Goal: Information Seeking & Learning: Learn about a topic

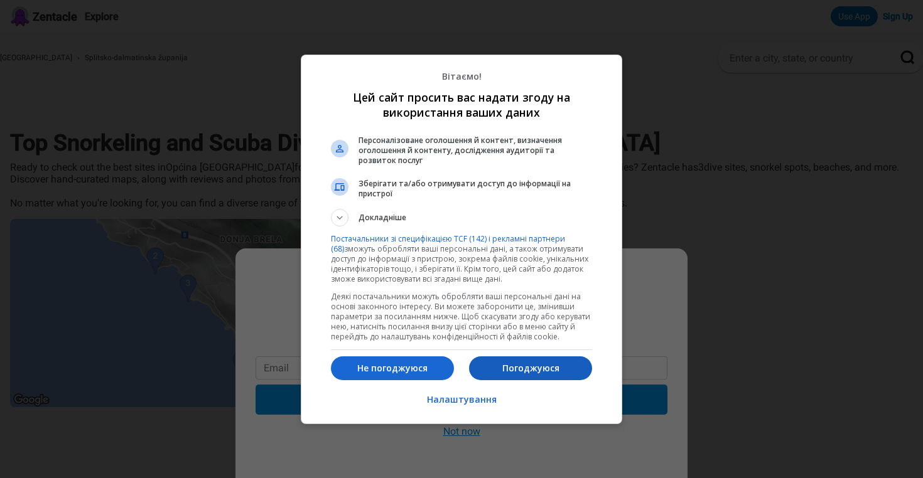
click at [537, 370] on p "Погоджуюся" at bounding box center [530, 368] width 123 height 13
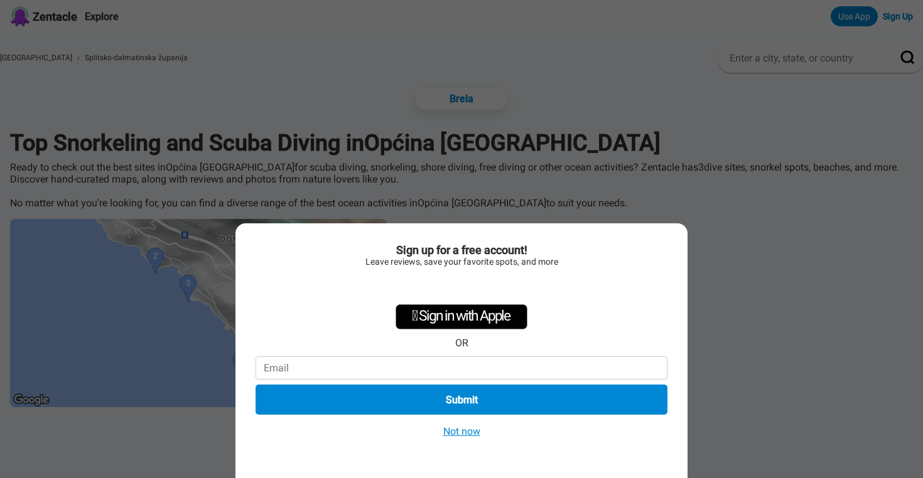
click at [467, 431] on button "Not now" at bounding box center [461, 431] width 45 height 13
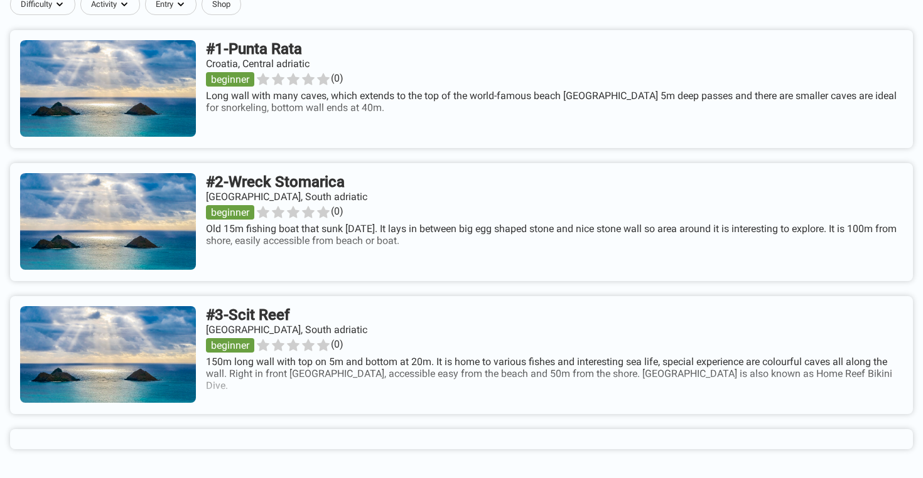
scroll to position [501, 0]
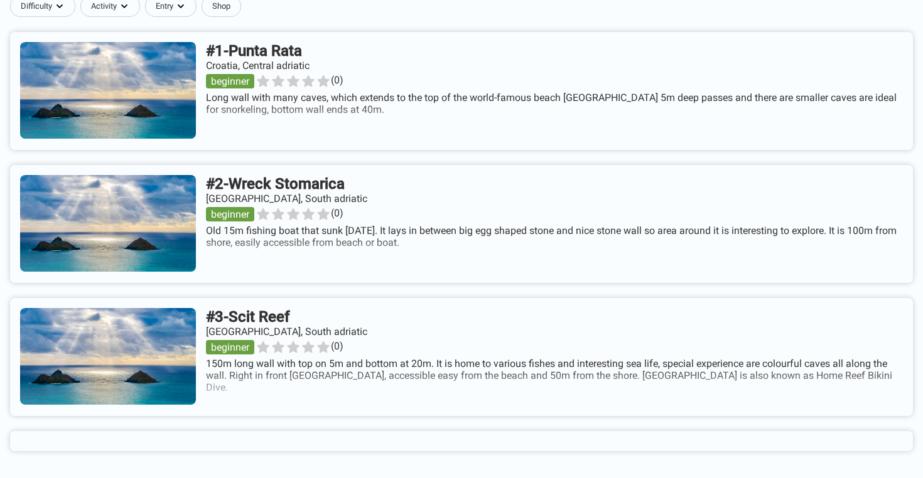
click at [341, 185] on link at bounding box center [461, 224] width 903 height 118
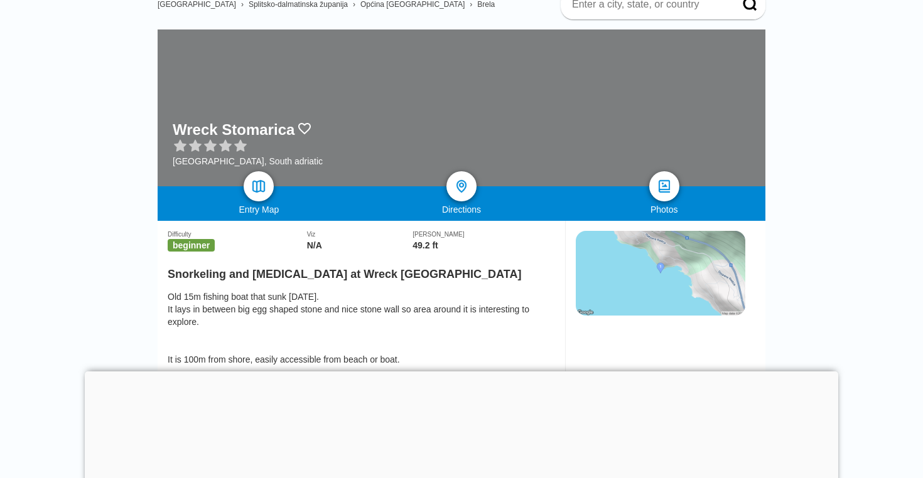
scroll to position [157, 0]
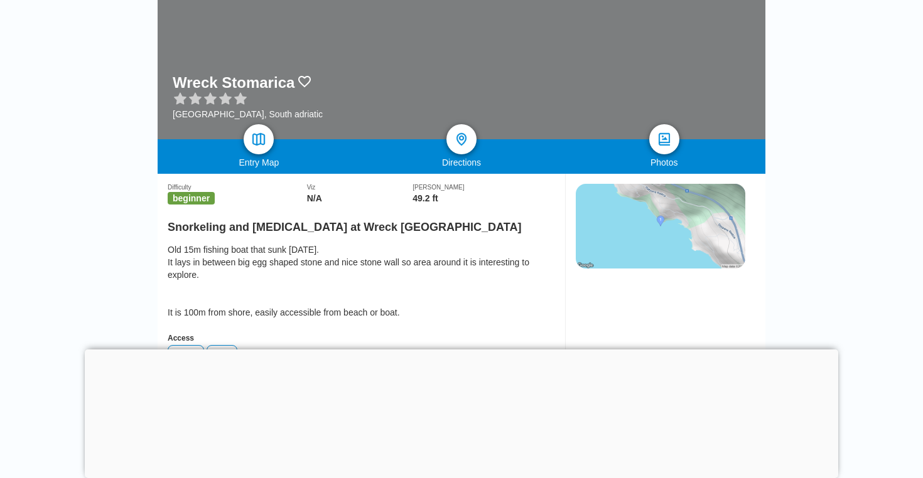
click at [451, 350] on div at bounding box center [461, 350] width 753 height 0
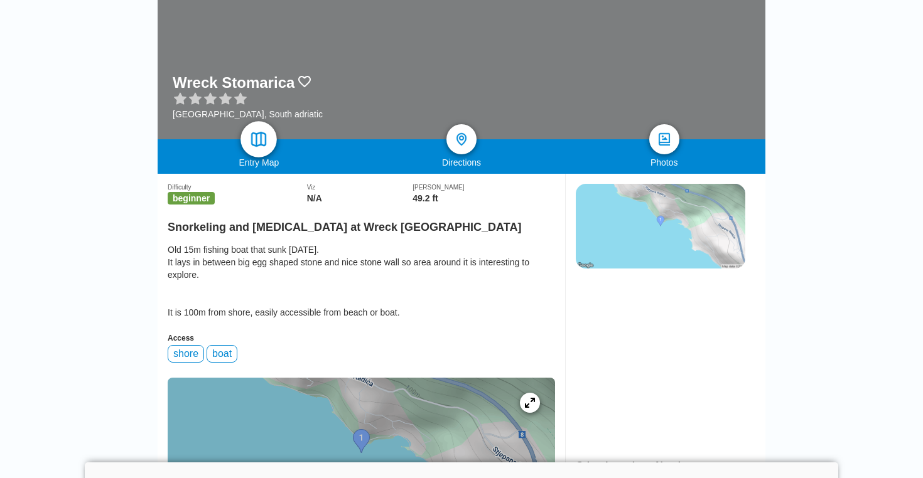
click at [266, 151] on link at bounding box center [259, 139] width 36 height 36
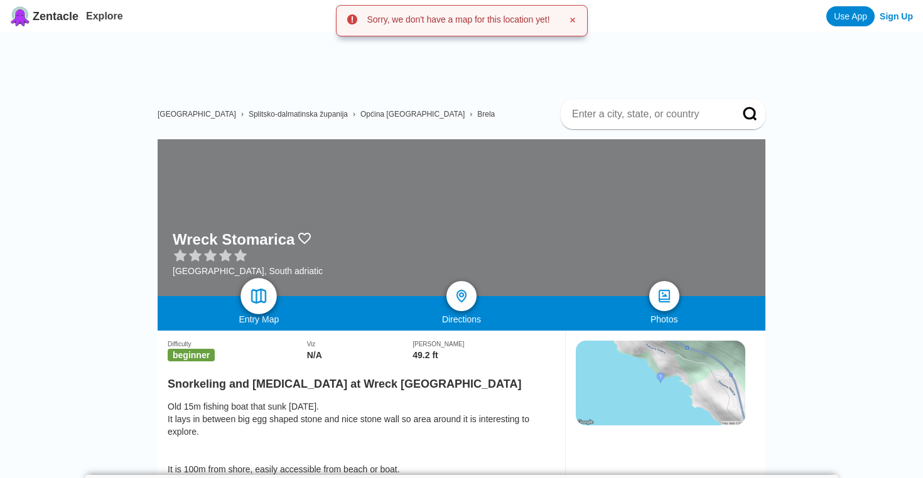
click at [269, 305] on link at bounding box center [259, 296] width 36 height 36
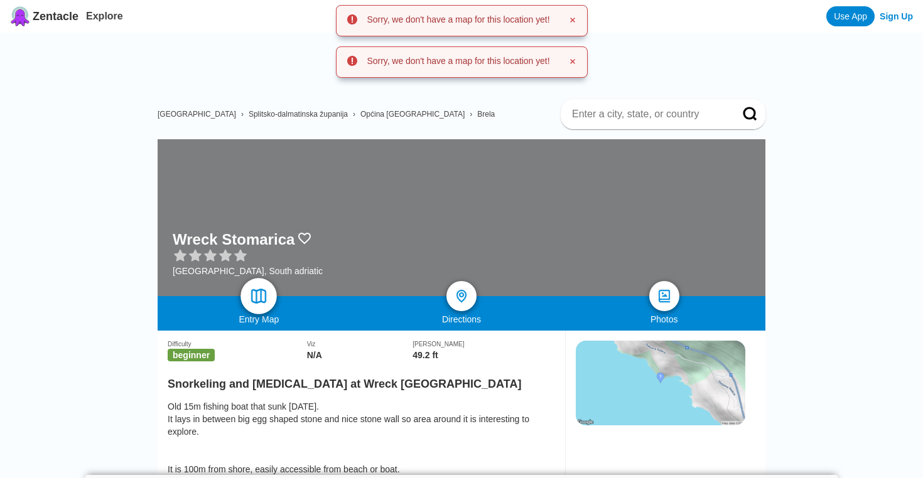
click at [269, 305] on link at bounding box center [259, 296] width 36 height 36
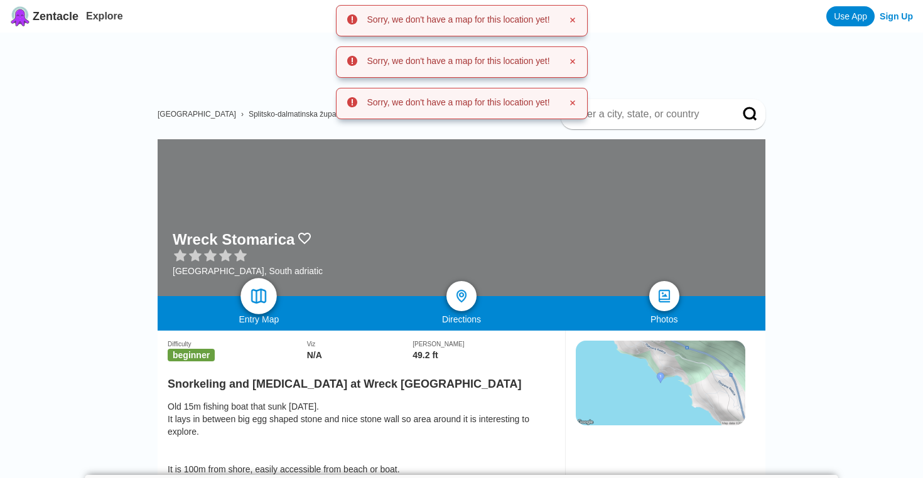
click at [269, 305] on link at bounding box center [259, 296] width 36 height 36
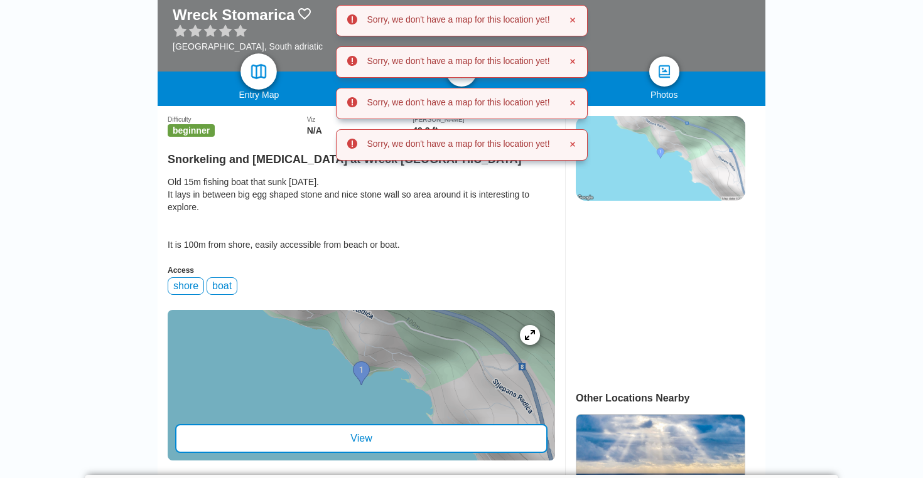
scroll to position [233, 0]
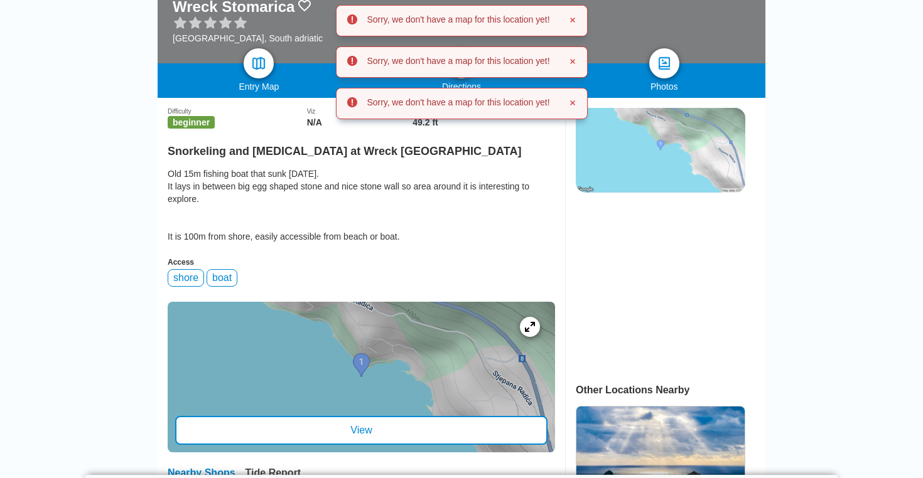
click at [685, 159] on img at bounding box center [660, 150] width 169 height 85
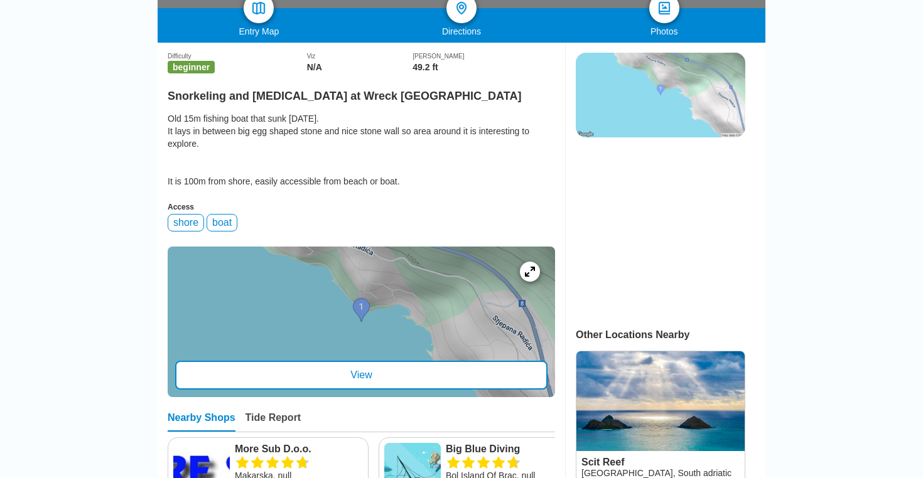
scroll to position [293, 0]
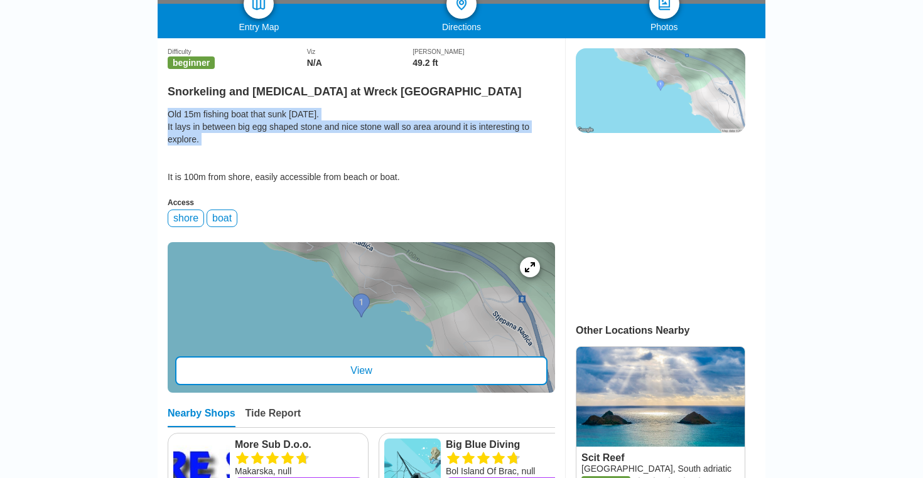
drag, startPoint x: 168, startPoint y: 117, endPoint x: 230, endPoint y: 139, distance: 66.3
click at [230, 139] on div "Old 15m fishing boat that sunk [DATE]. It lays in between big egg shaped stone …" at bounding box center [361, 145] width 387 height 75
copy div "Old 15m fishing boat that sunk 20y ago. It lays in between big egg shaped stone…"
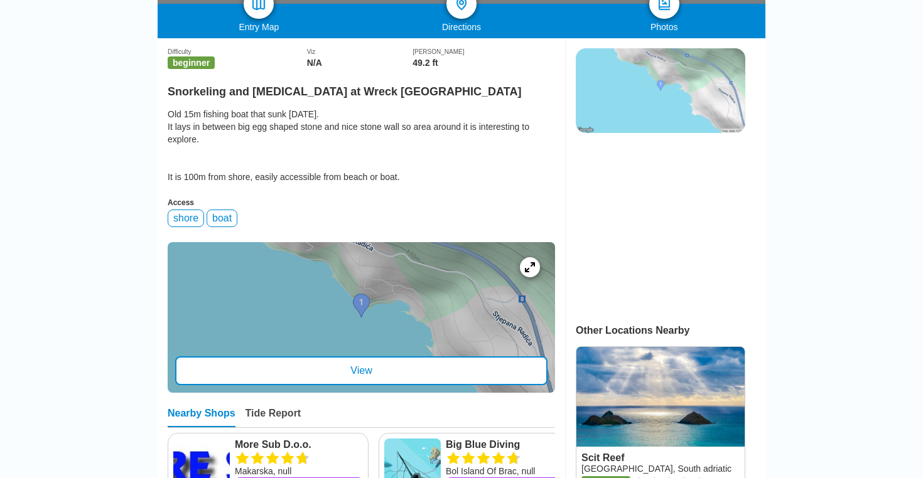
click at [310, 203] on div "Access" at bounding box center [361, 202] width 387 height 9
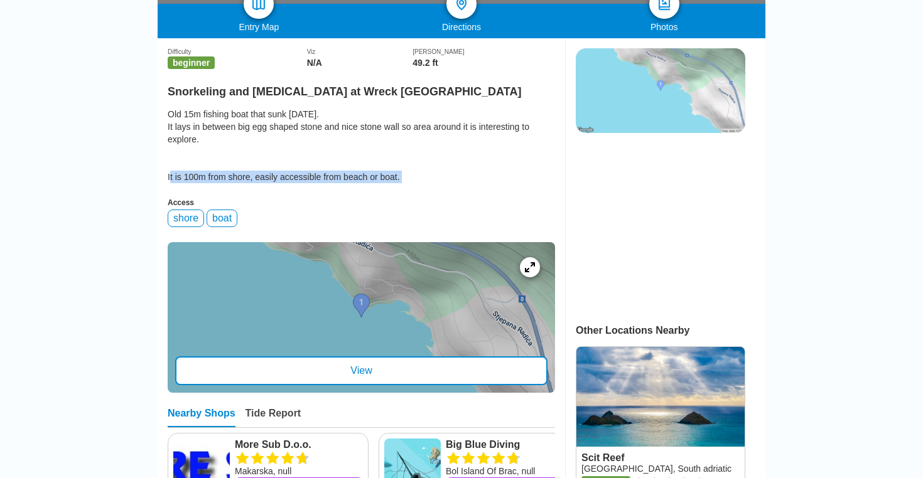
drag, startPoint x: 166, startPoint y: 179, endPoint x: 514, endPoint y: 197, distance: 348.2
copy div "It is 100m from shore, easily accessible from beach or boat."
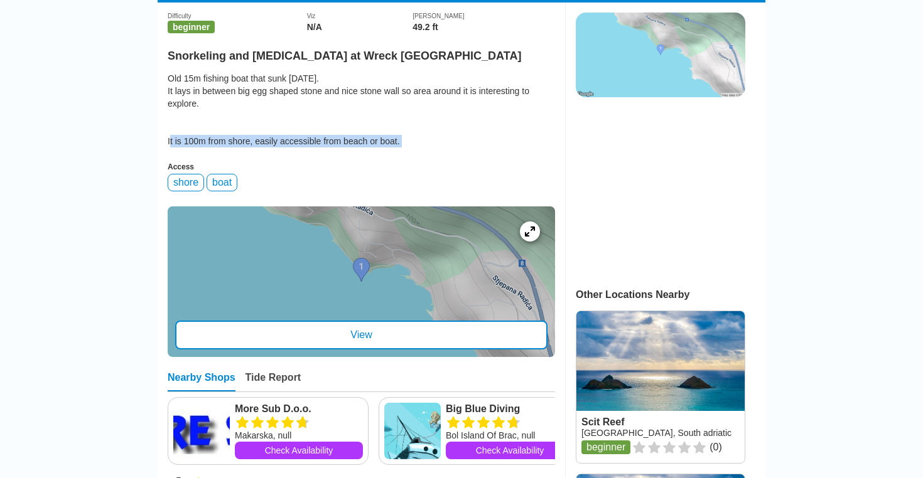
scroll to position [272, 0]
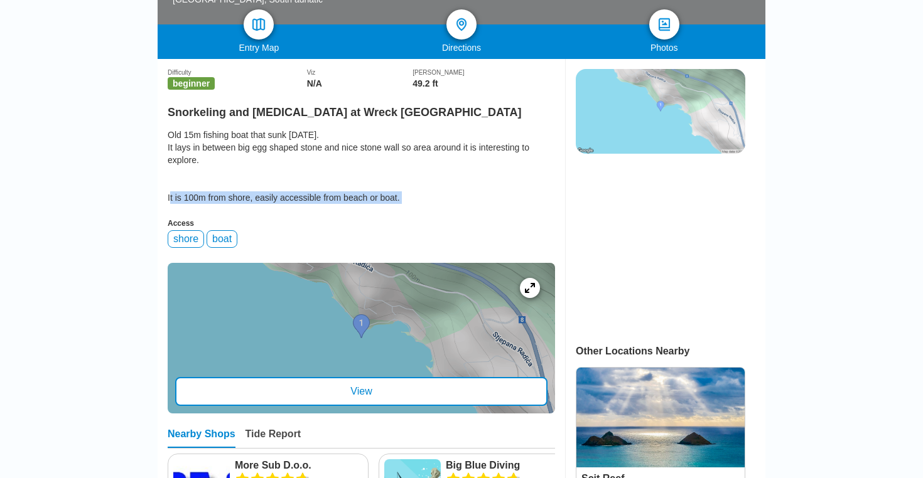
click at [496, 198] on div "Old 15m fishing boat that sunk 20y ago. It lays in between big egg shaped stone…" at bounding box center [361, 166] width 387 height 75
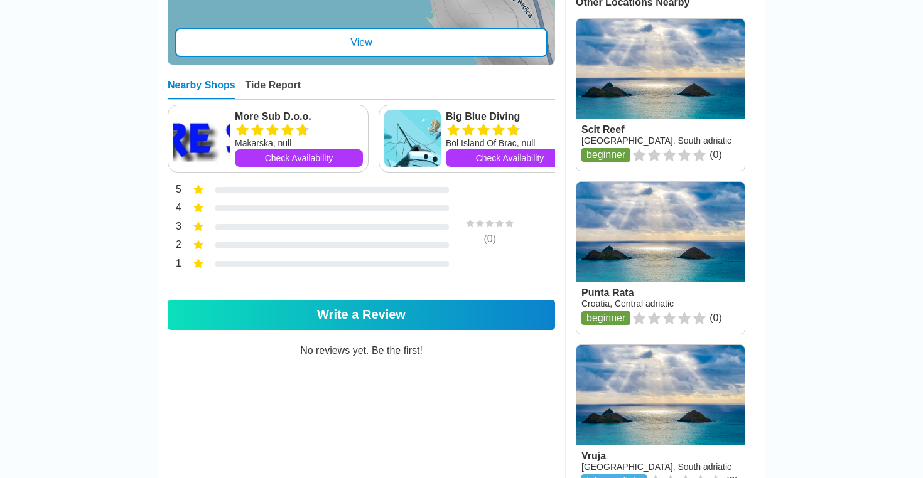
scroll to position [638, 0]
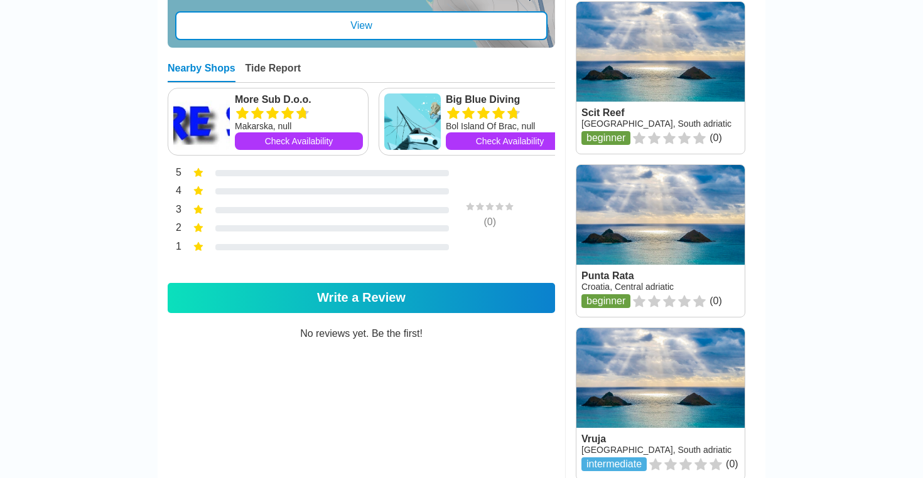
click at [409, 25] on div "View" at bounding box center [361, 25] width 372 height 29
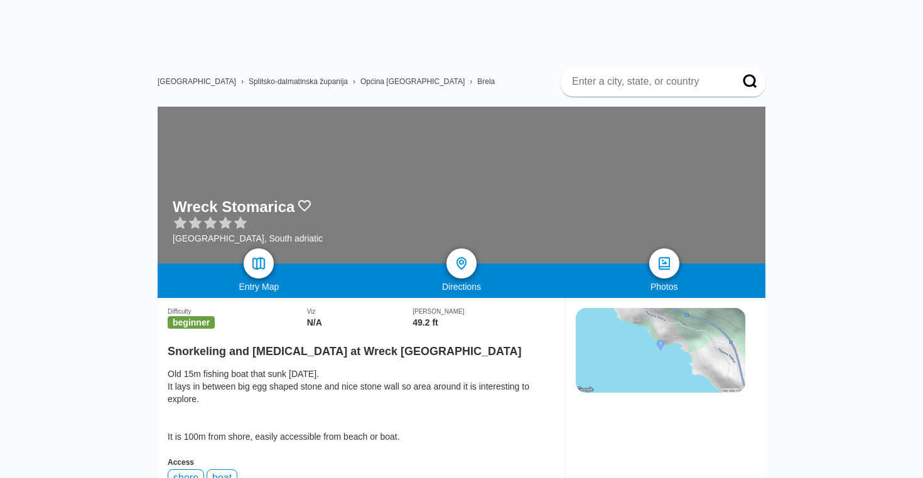
scroll to position [36, 0]
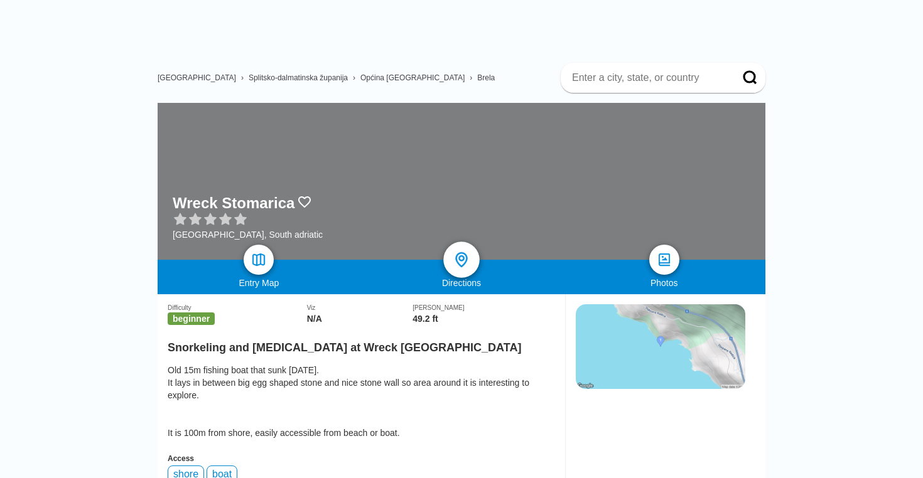
click at [459, 267] on div at bounding box center [461, 260] width 36 height 36
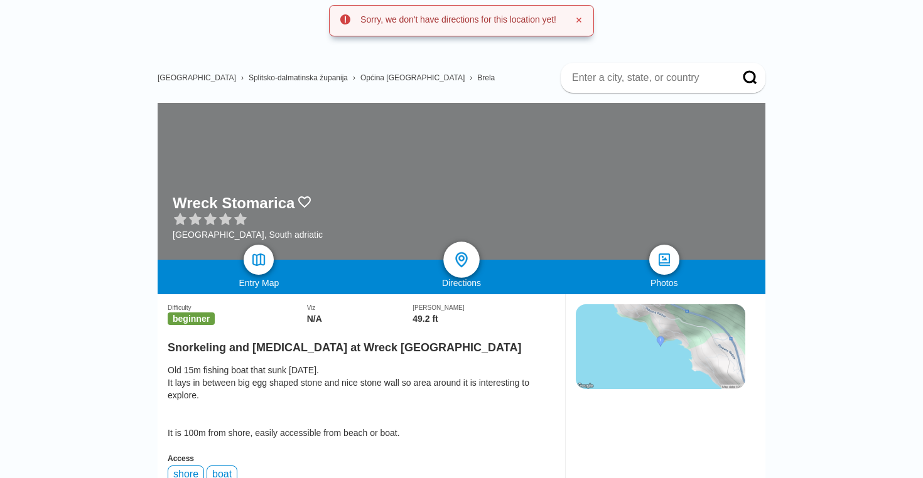
click at [454, 263] on img at bounding box center [462, 260] width 18 height 18
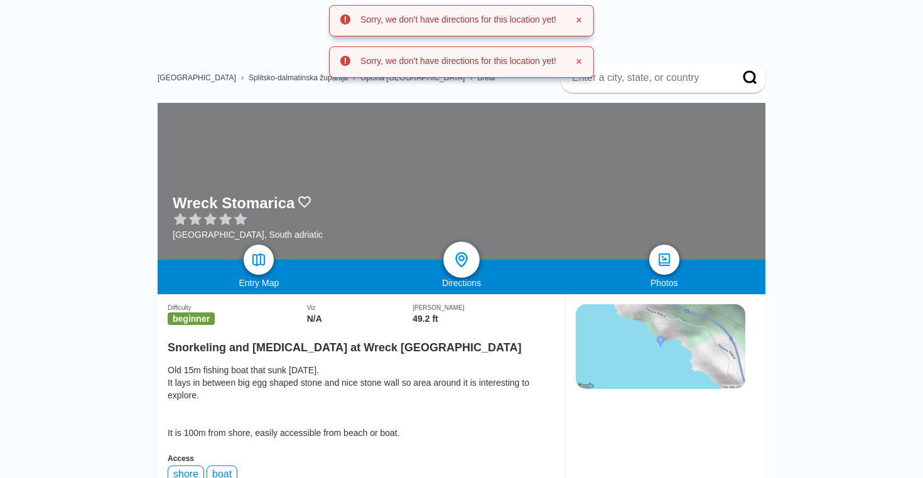
click at [454, 263] on img at bounding box center [462, 260] width 18 height 18
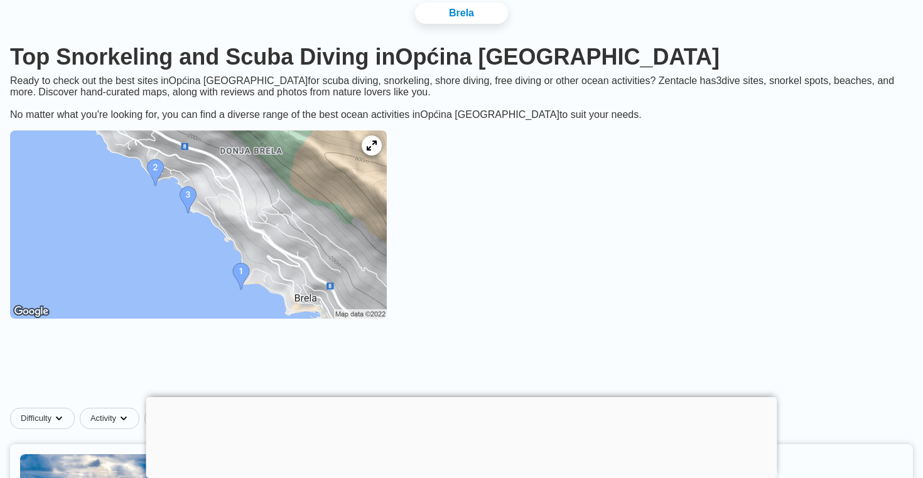
scroll to position [70, 0]
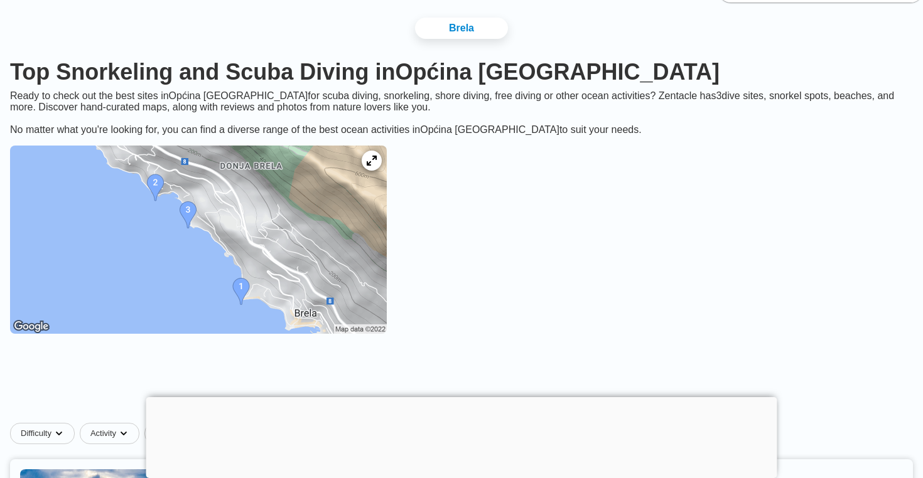
click at [223, 262] on img at bounding box center [198, 240] width 377 height 188
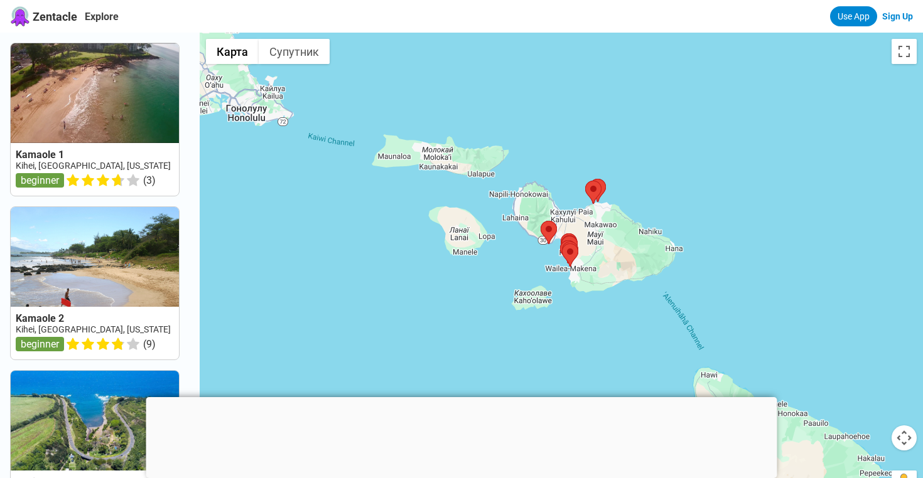
drag, startPoint x: 482, startPoint y: 282, endPoint x: 491, endPoint y: 235, distance: 47.4
click at [494, 237] on div at bounding box center [561, 272] width 723 height 478
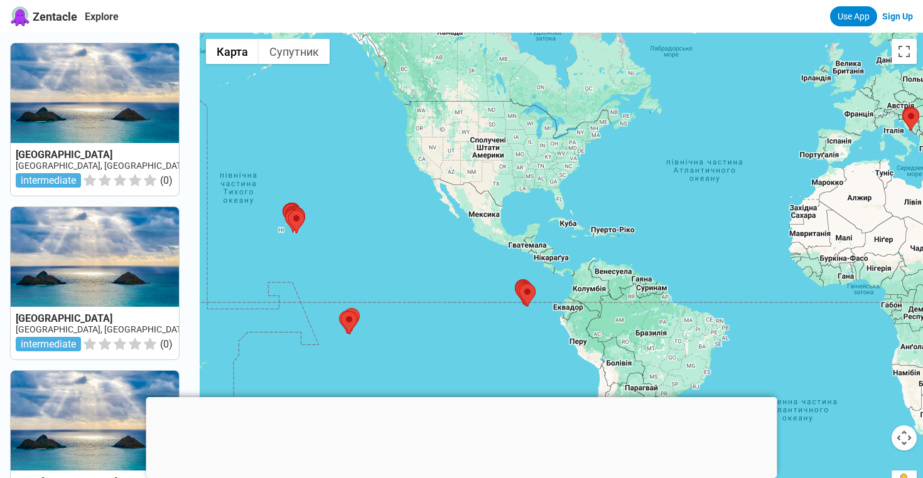
drag, startPoint x: 499, startPoint y: 124, endPoint x: 297, endPoint y: 198, distance: 215.3
click at [303, 198] on div at bounding box center [561, 272] width 723 height 478
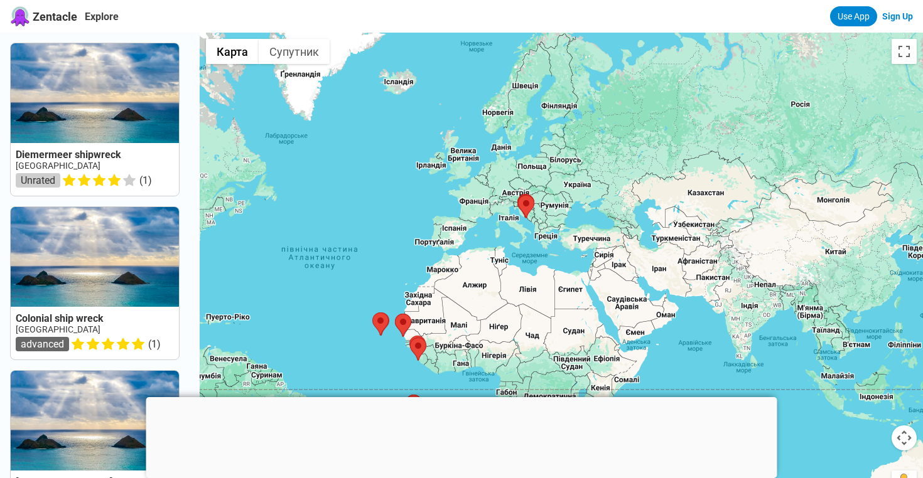
drag, startPoint x: 565, startPoint y: 186, endPoint x: 398, endPoint y: 268, distance: 185.8
click at [399, 267] on div at bounding box center [561, 272] width 723 height 478
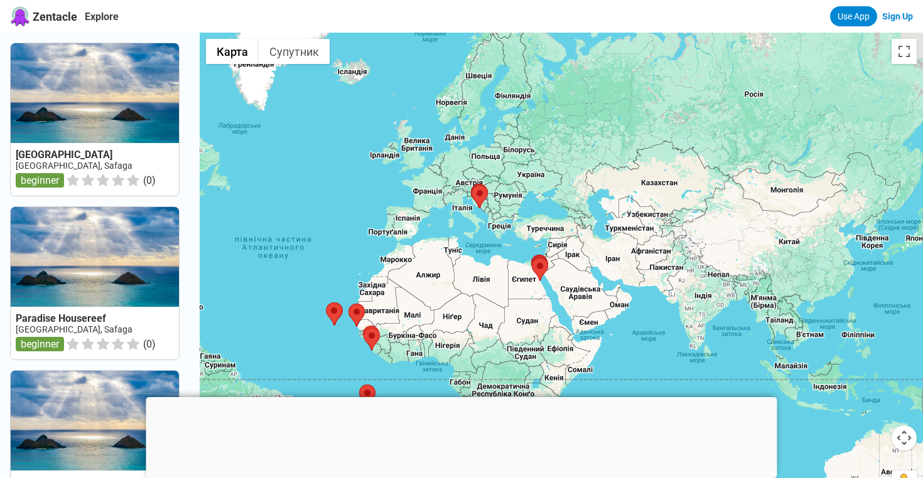
drag, startPoint x: 429, startPoint y: 208, endPoint x: 385, endPoint y: 218, distance: 44.3
click at [385, 218] on div at bounding box center [561, 272] width 723 height 478
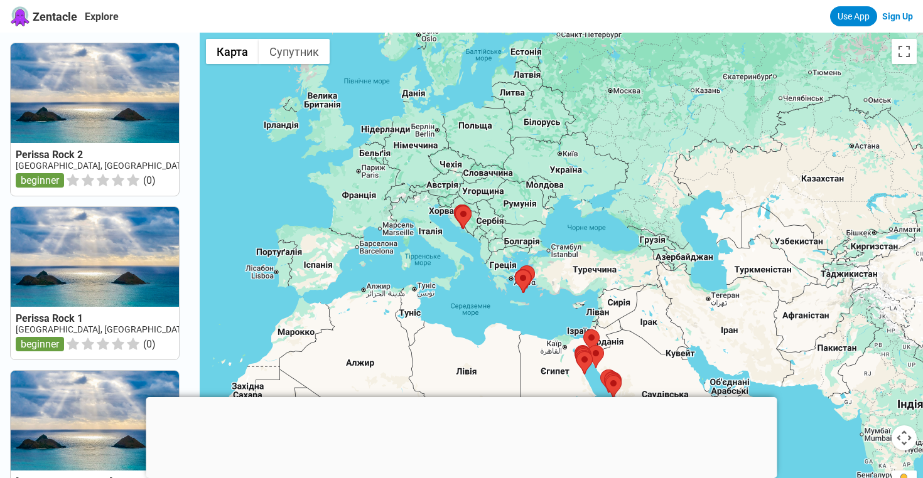
drag, startPoint x: 491, startPoint y: 213, endPoint x: 456, endPoint y: 237, distance: 42.7
click at [456, 237] on div at bounding box center [561, 272] width 723 height 478
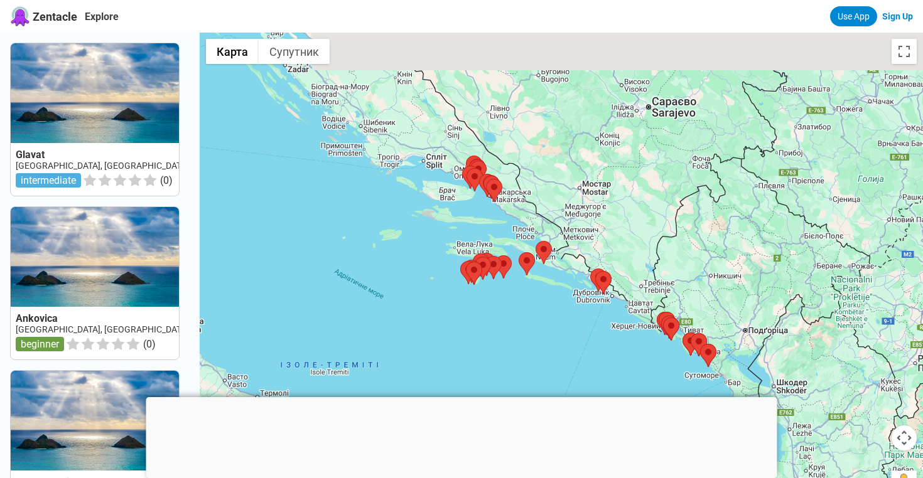
drag, startPoint x: 532, startPoint y: 143, endPoint x: 470, endPoint y: 226, distance: 104.0
click at [470, 225] on div at bounding box center [561, 272] width 723 height 478
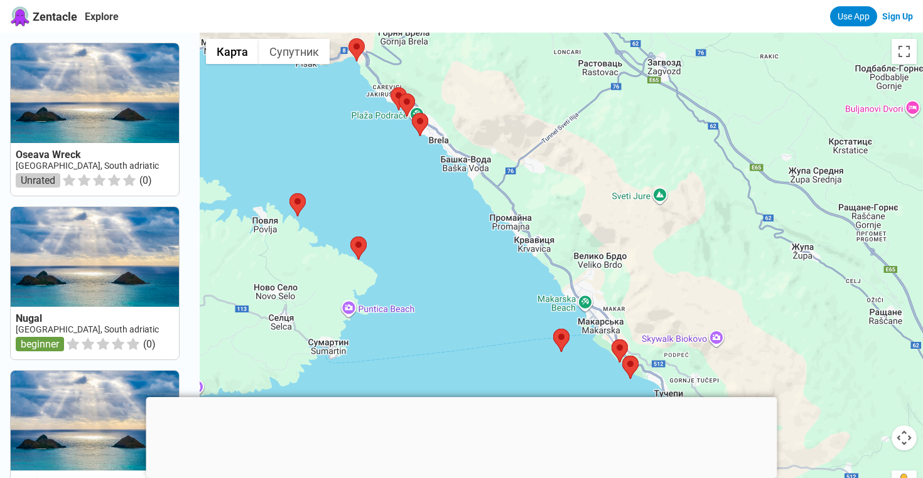
drag, startPoint x: 490, startPoint y: 175, endPoint x: 439, endPoint y: 279, distance: 115.9
click at [441, 280] on div at bounding box center [561, 272] width 723 height 478
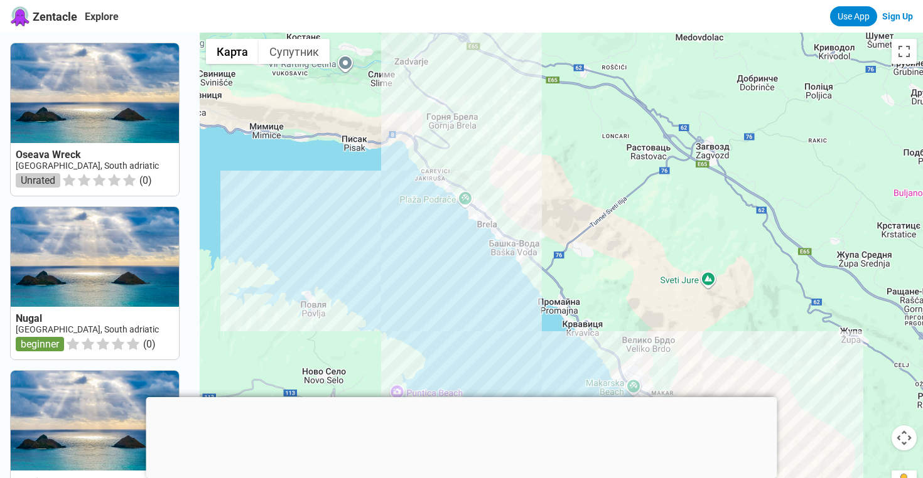
drag, startPoint x: 413, startPoint y: 176, endPoint x: 478, endPoint y: 291, distance: 131.8
click at [478, 291] on div at bounding box center [561, 272] width 723 height 478
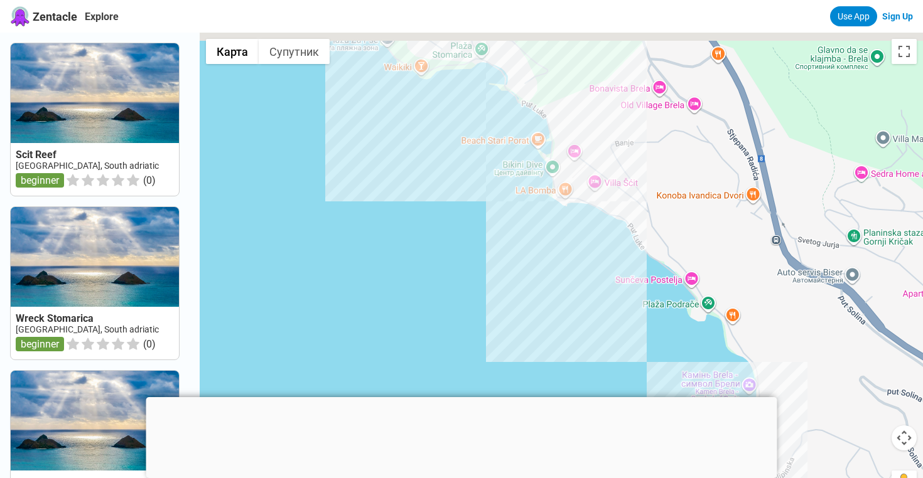
drag, startPoint x: 552, startPoint y: 195, endPoint x: 480, endPoint y: 303, distance: 130.4
click at [480, 304] on div at bounding box center [561, 272] width 723 height 478
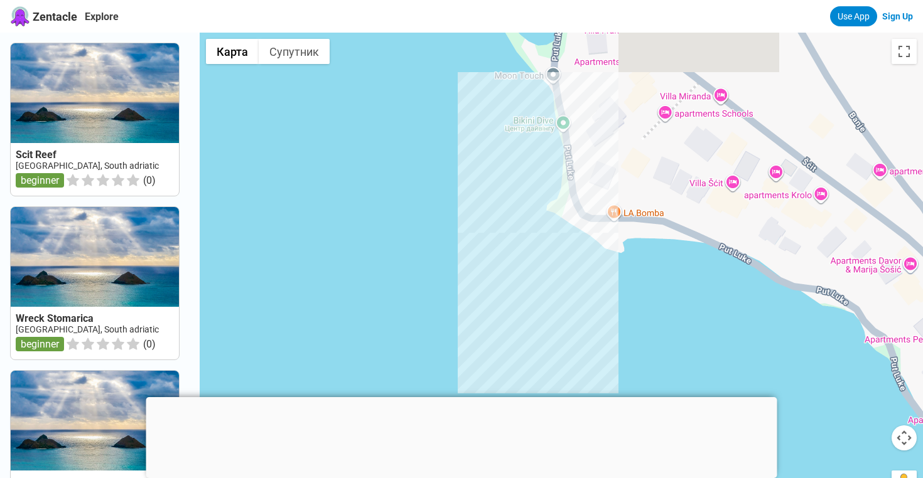
drag, startPoint x: 561, startPoint y: 193, endPoint x: 507, endPoint y: 280, distance: 102.6
click at [507, 279] on div at bounding box center [561, 272] width 723 height 478
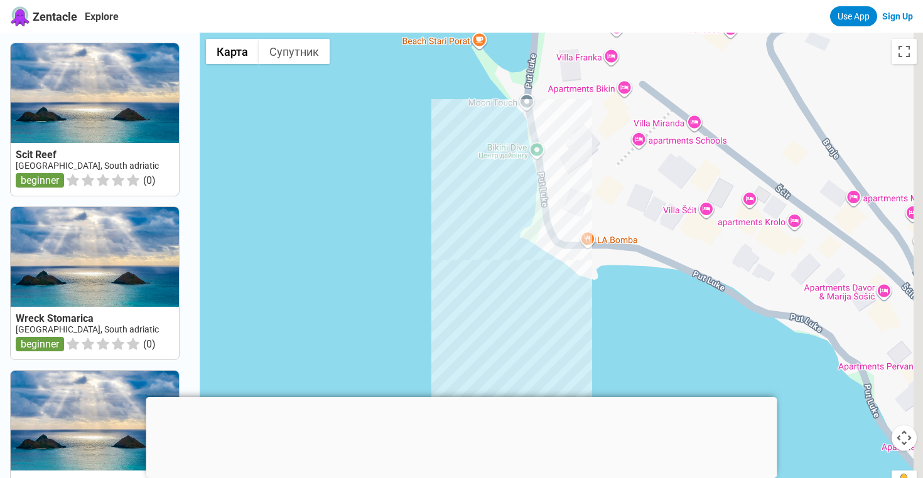
drag, startPoint x: 539, startPoint y: 269, endPoint x: 495, endPoint y: 286, distance: 47.1
click at [495, 286] on div at bounding box center [561, 272] width 723 height 478
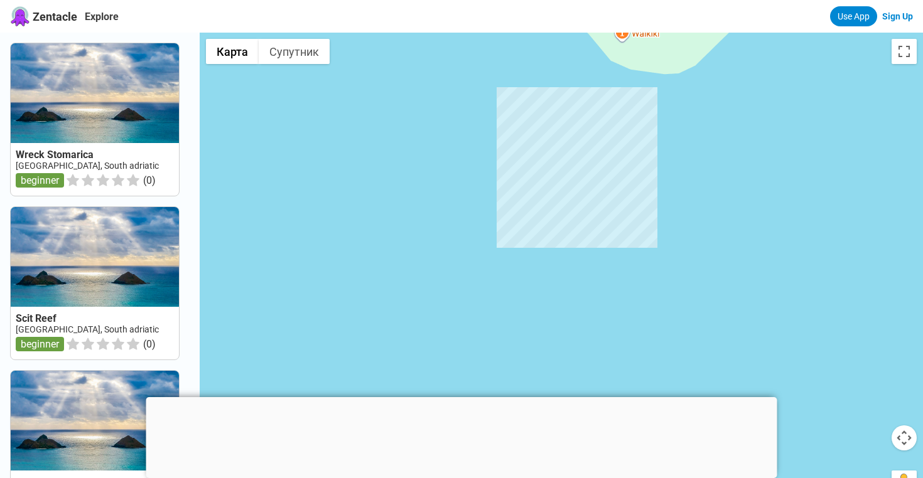
drag, startPoint x: 529, startPoint y: 154, endPoint x: 478, endPoint y: 233, distance: 93.7
click at [482, 232] on div at bounding box center [561, 272] width 723 height 478
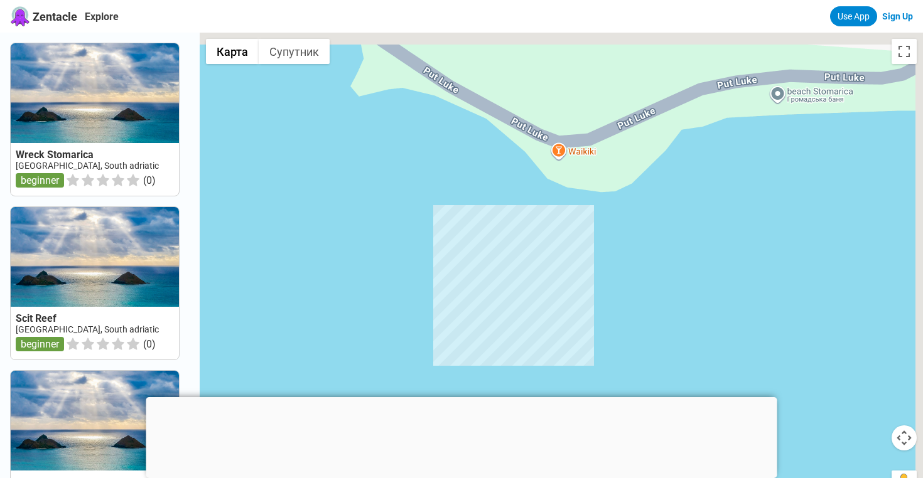
drag, startPoint x: 587, startPoint y: 92, endPoint x: 529, endPoint y: 220, distance: 140.7
click at [530, 218] on div at bounding box center [561, 272] width 723 height 478
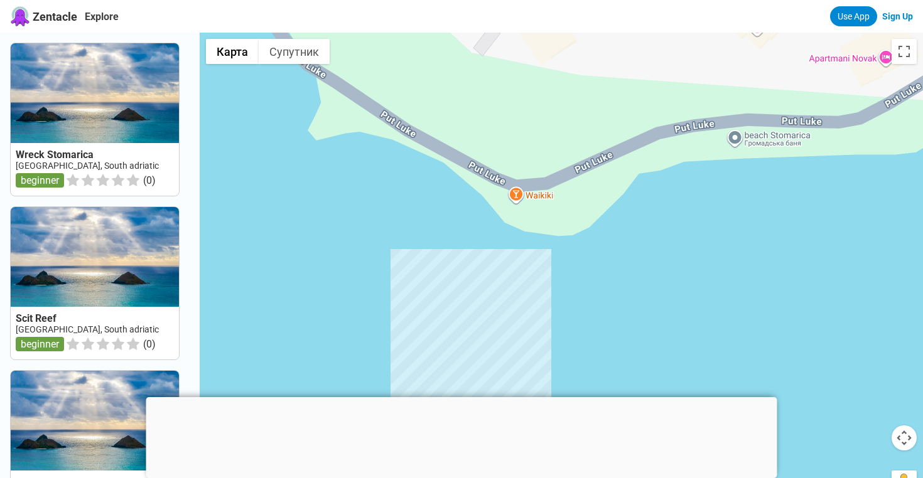
click at [520, 204] on div at bounding box center [561, 272] width 723 height 478
click at [518, 196] on div at bounding box center [561, 272] width 723 height 478
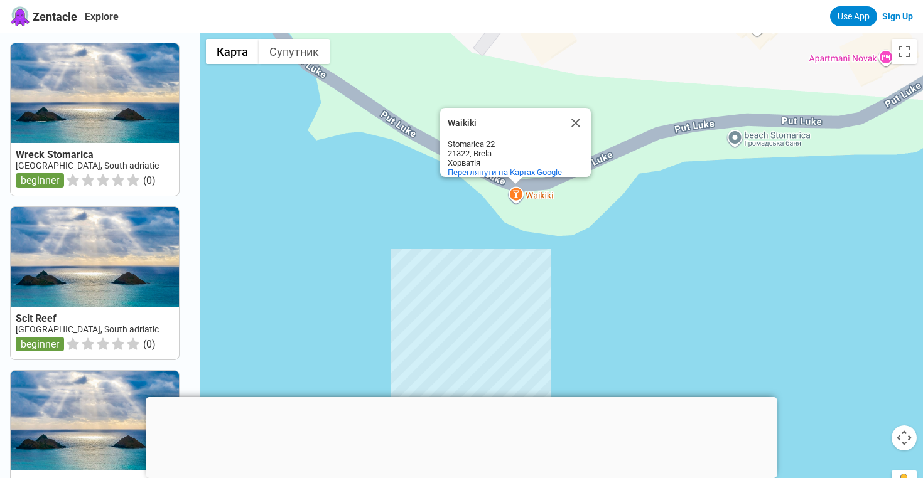
click at [515, 194] on div "Waikiki Waikiki Stomarica 22 21322, Brela Хорватія Переглянути на Картах Google" at bounding box center [561, 272] width 723 height 478
click at [574, 121] on button "Закрити" at bounding box center [576, 123] width 30 height 30
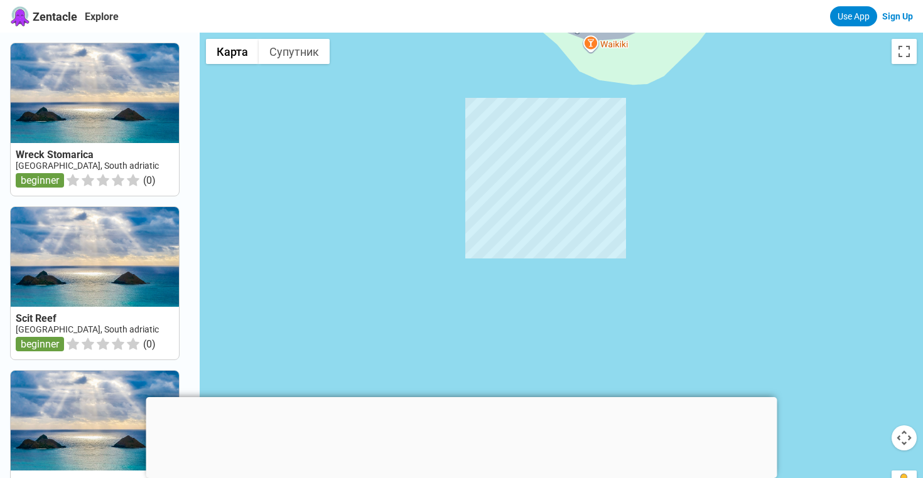
drag, startPoint x: 442, startPoint y: 329, endPoint x: 512, endPoint y: 171, distance: 172.3
click at [512, 171] on div at bounding box center [561, 272] width 723 height 478
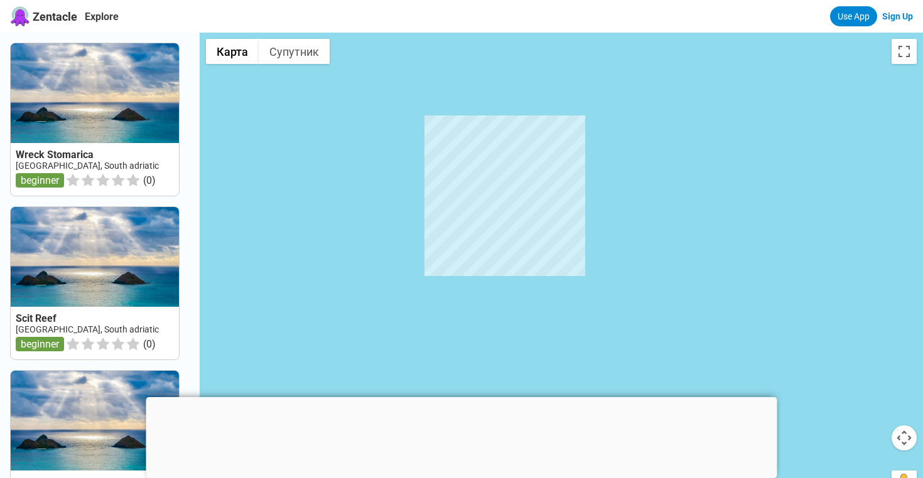
drag, startPoint x: 520, startPoint y: 205, endPoint x: 482, endPoint y: 227, distance: 44.1
click at [482, 227] on div at bounding box center [561, 272] width 723 height 478
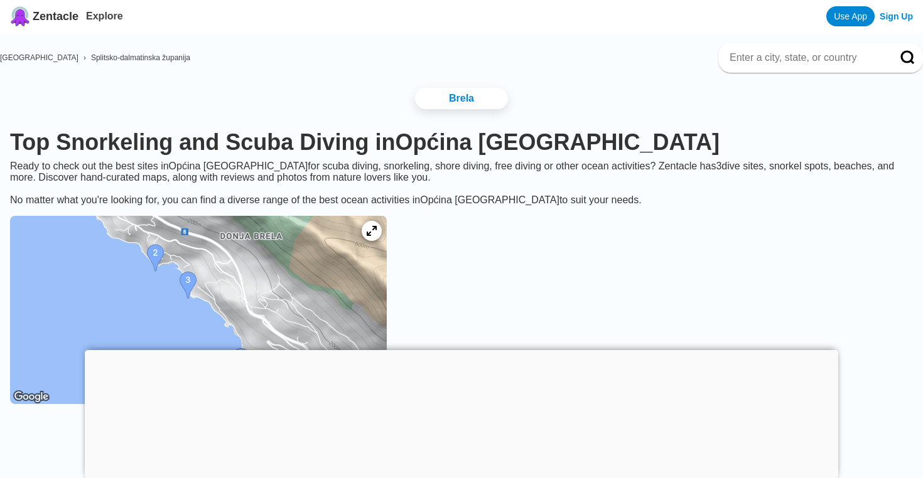
click at [458, 350] on div at bounding box center [461, 350] width 753 height 0
click at [459, 350] on div at bounding box center [461, 350] width 753 height 0
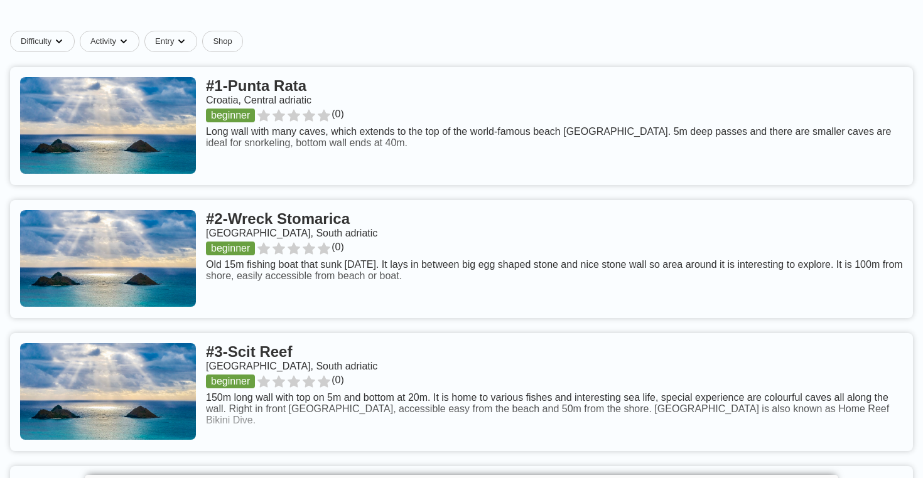
scroll to position [467, 0]
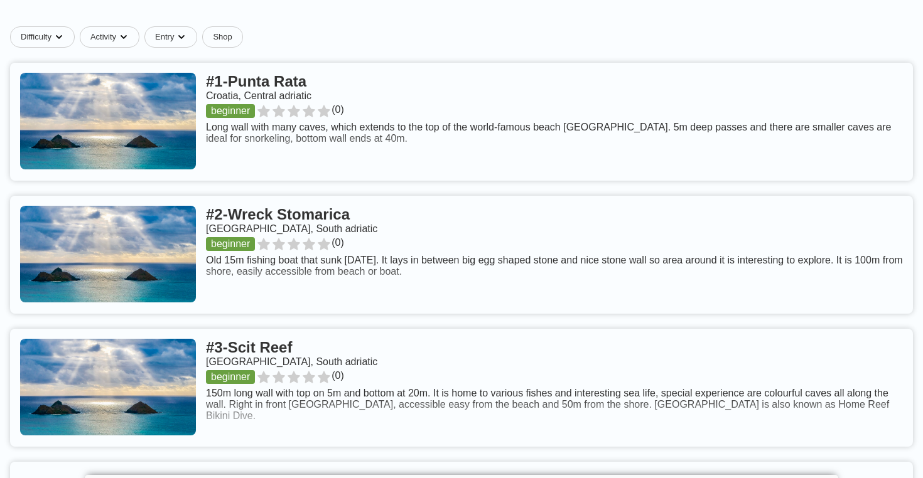
click at [291, 350] on link at bounding box center [461, 388] width 903 height 118
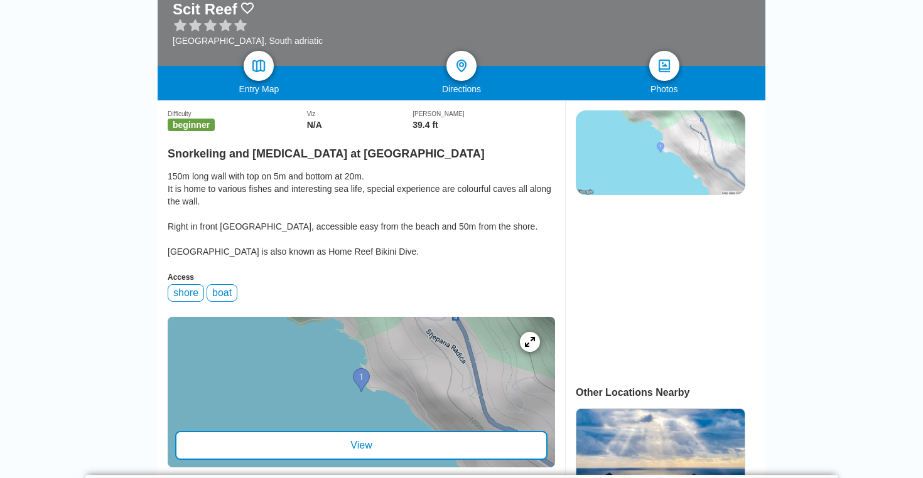
scroll to position [230, 0]
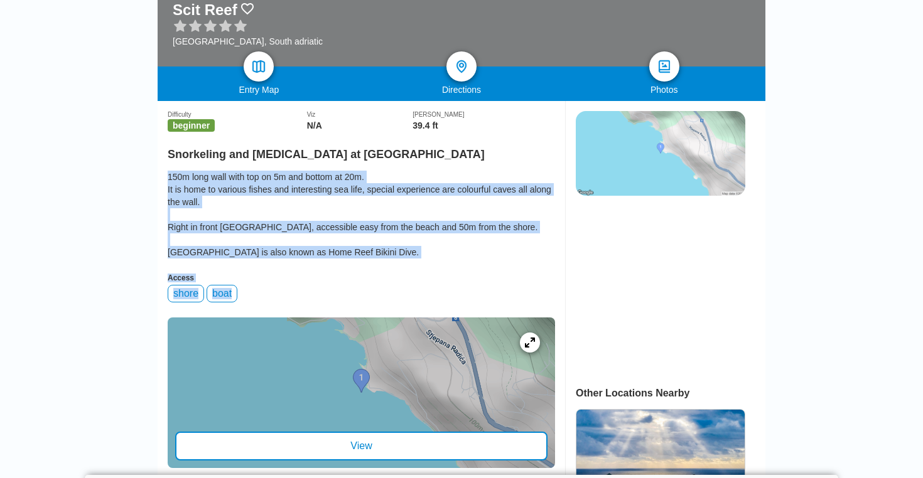
drag, startPoint x: 166, startPoint y: 176, endPoint x: 411, endPoint y: 293, distance: 271.0
copy div "150m long wall with top on 5m and bottom at 20m. It is home to various fishes a…"
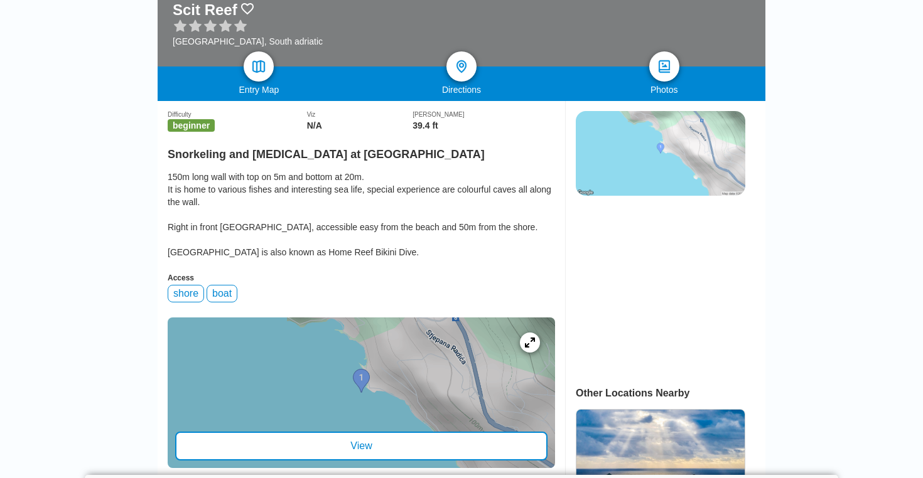
click at [465, 161] on h2 "Snorkeling and Scuba Diving at Scit Reef" at bounding box center [361, 151] width 387 height 21
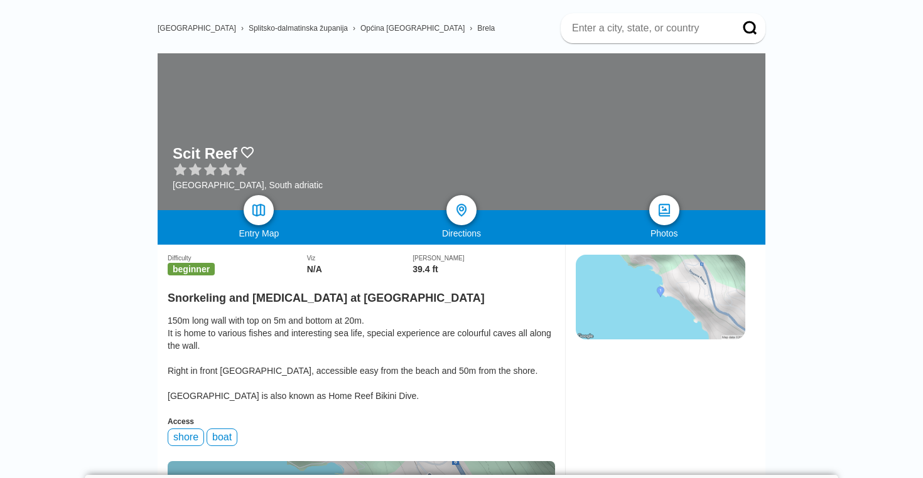
scroll to position [0, 0]
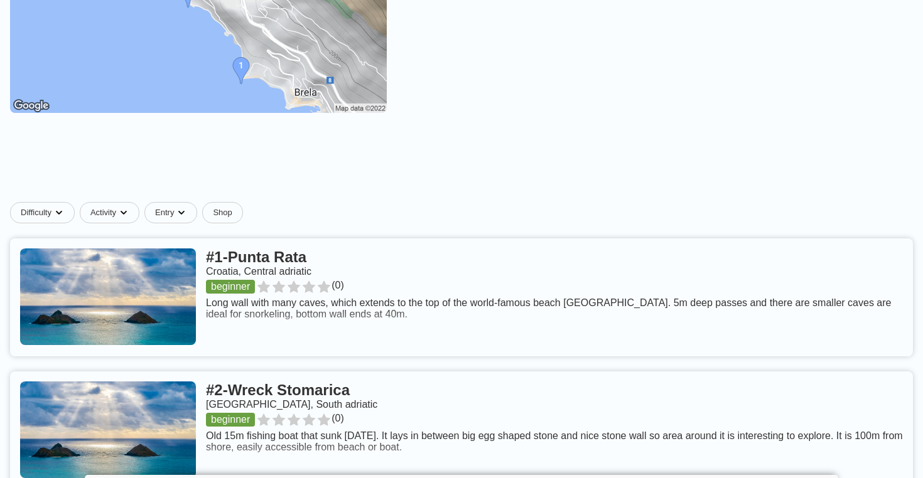
scroll to position [307, 0]
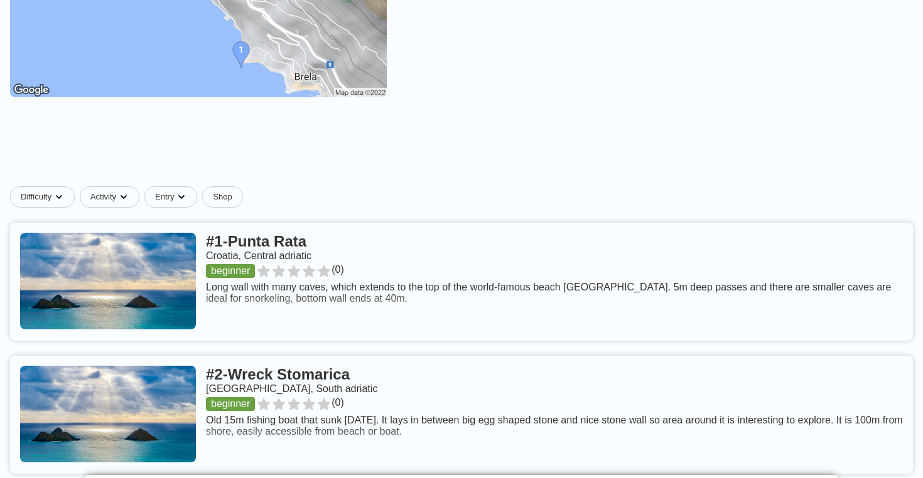
click at [268, 249] on link at bounding box center [461, 282] width 903 height 118
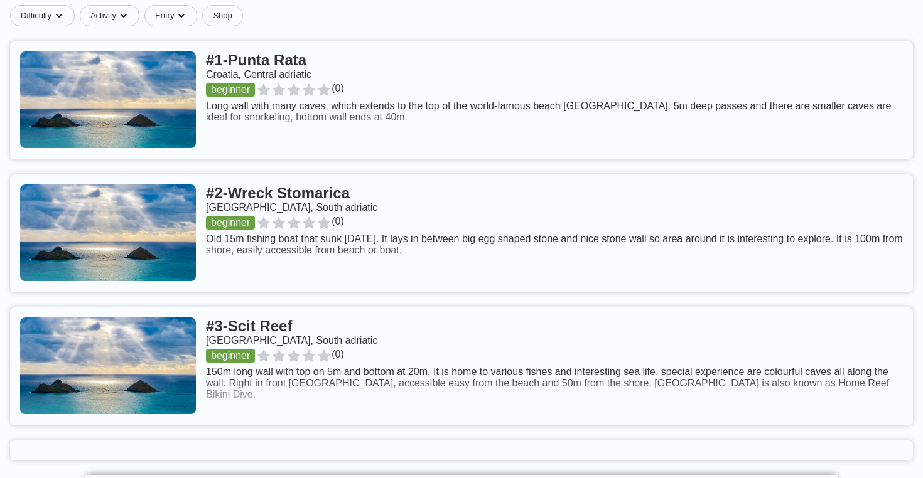
scroll to position [492, 0]
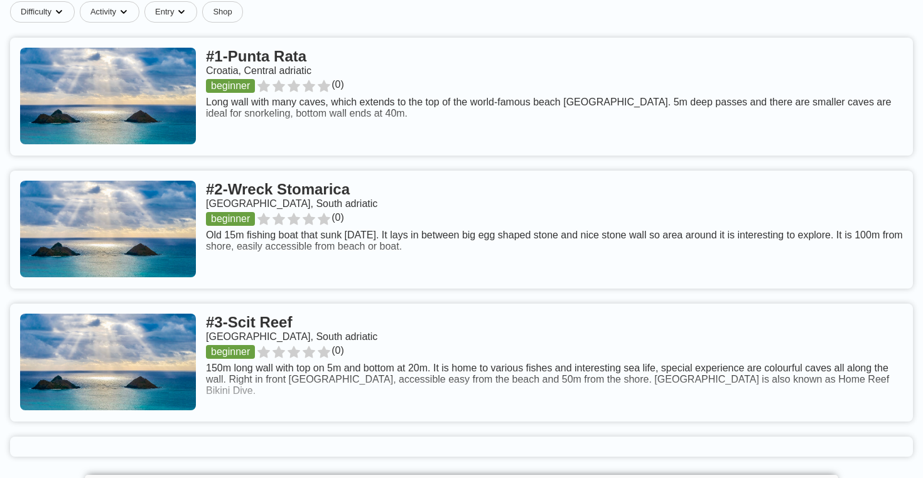
click at [318, 193] on link at bounding box center [461, 230] width 903 height 118
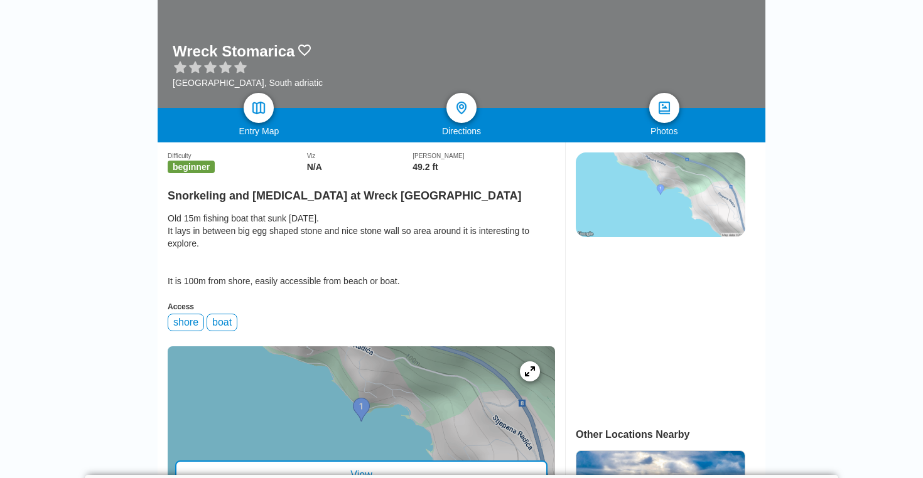
scroll to position [189, 0]
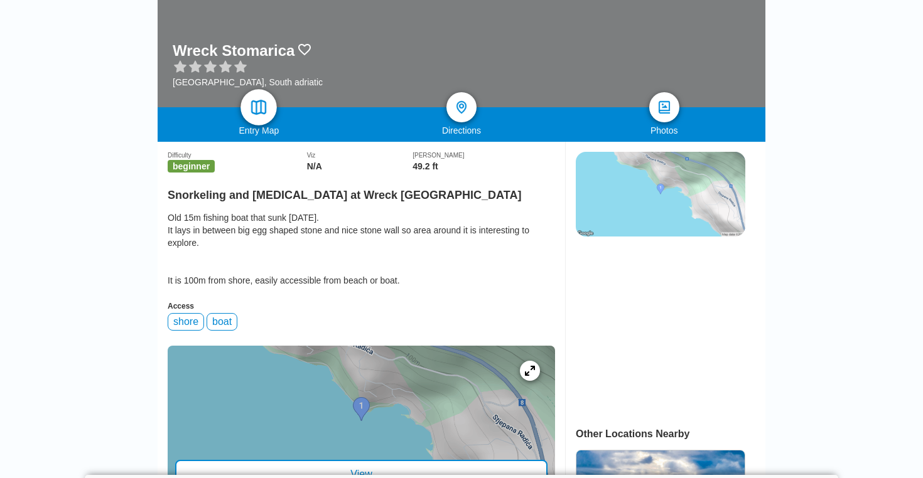
click at [252, 108] on img at bounding box center [259, 108] width 18 height 18
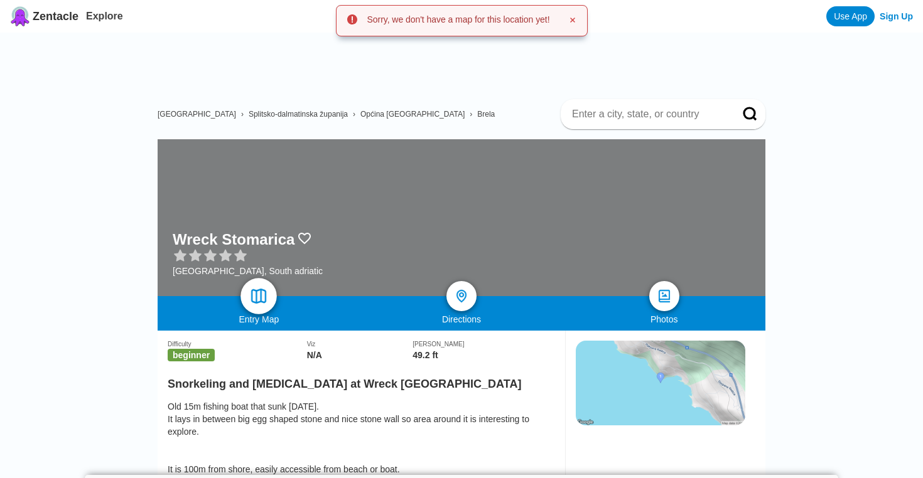
click at [255, 299] on img at bounding box center [259, 296] width 18 height 18
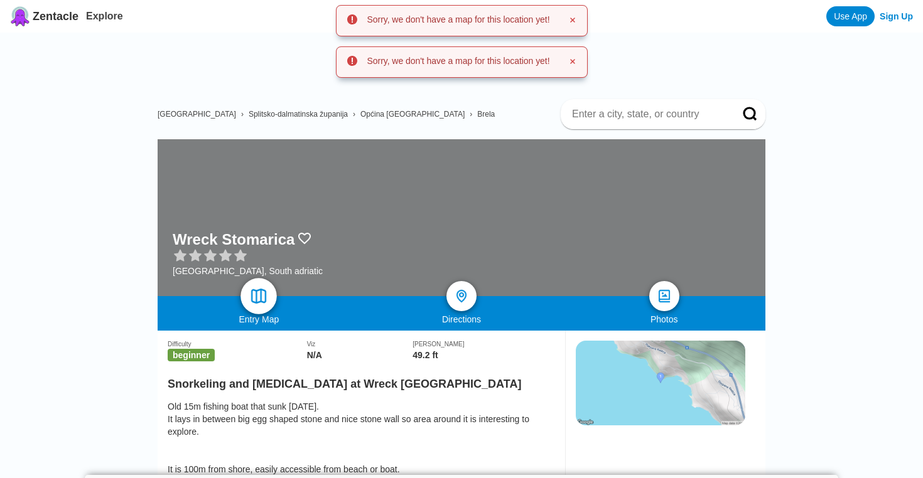
click at [255, 299] on img at bounding box center [259, 296] width 18 height 18
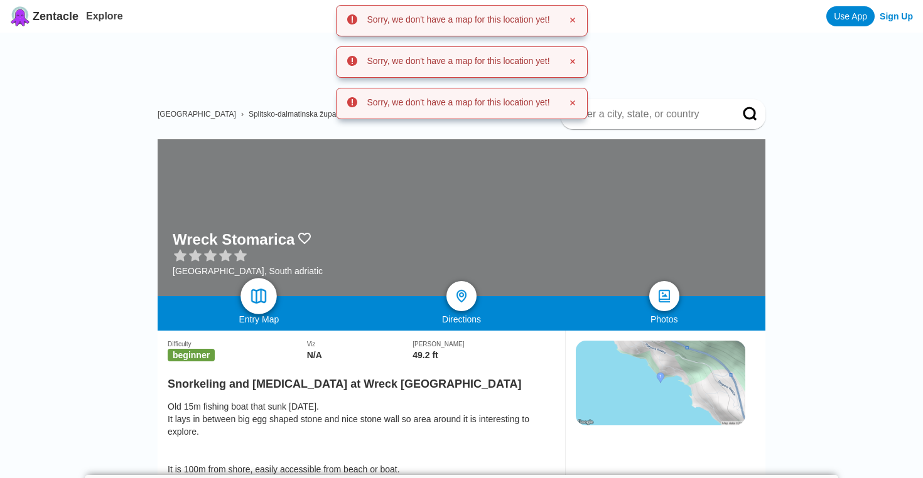
click at [255, 299] on img at bounding box center [259, 296] width 18 height 18
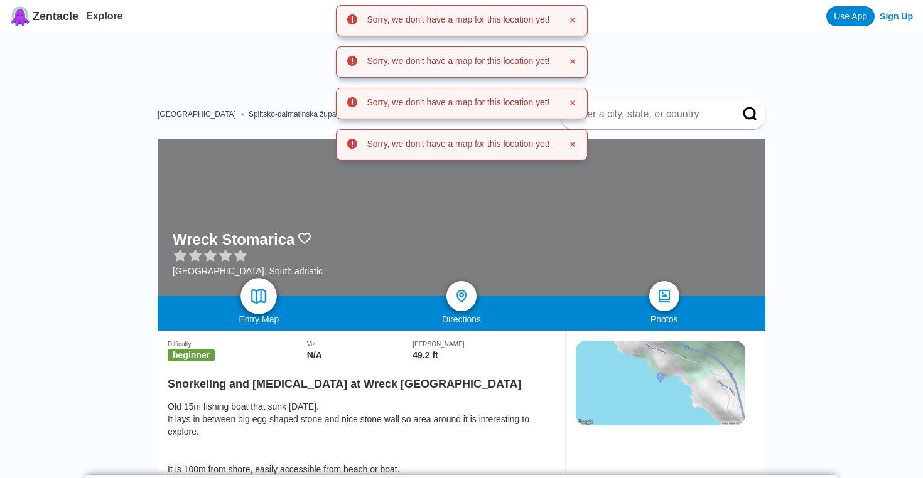
click at [255, 299] on img at bounding box center [259, 296] width 18 height 18
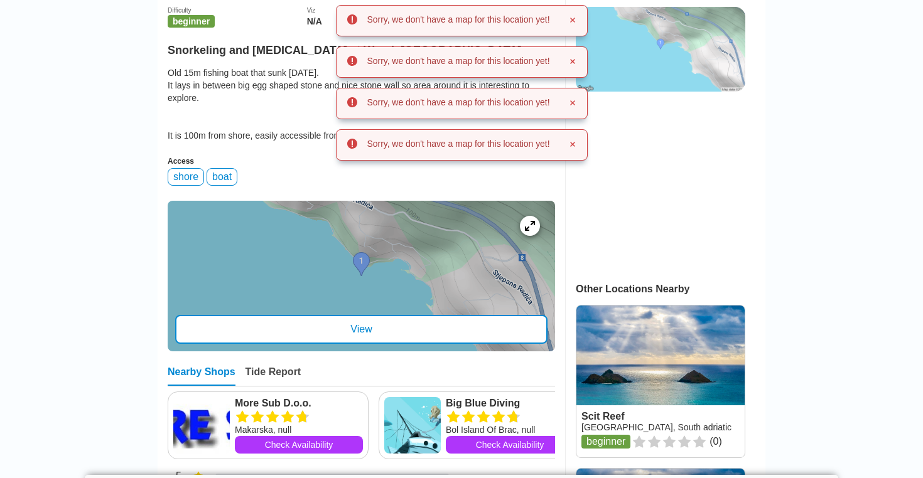
scroll to position [343, 0]
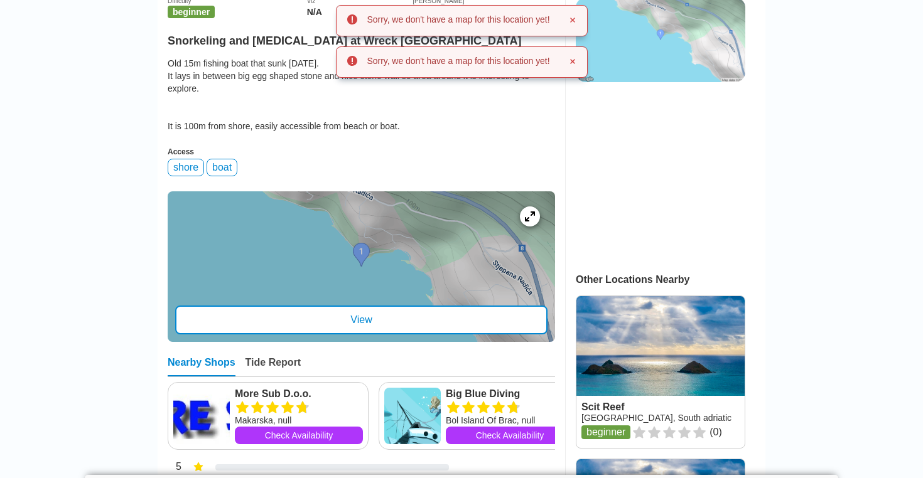
click at [254, 144] on div "Difficulty beginner Viz N/A Max Depth 49.2 ft Snorkeling and Scuba Diving at Wr…" at bounding box center [361, 218] width 387 height 463
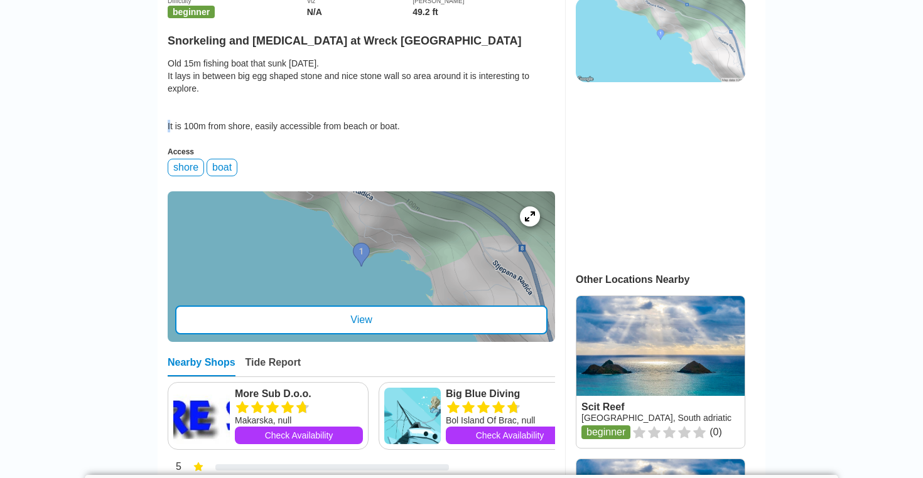
drag, startPoint x: 167, startPoint y: 127, endPoint x: 265, endPoint y: 113, distance: 99.0
click at [198, 93] on div "Old 15m fishing boat that sunk [DATE]. It lays in between big egg shaped stone …" at bounding box center [361, 94] width 387 height 75
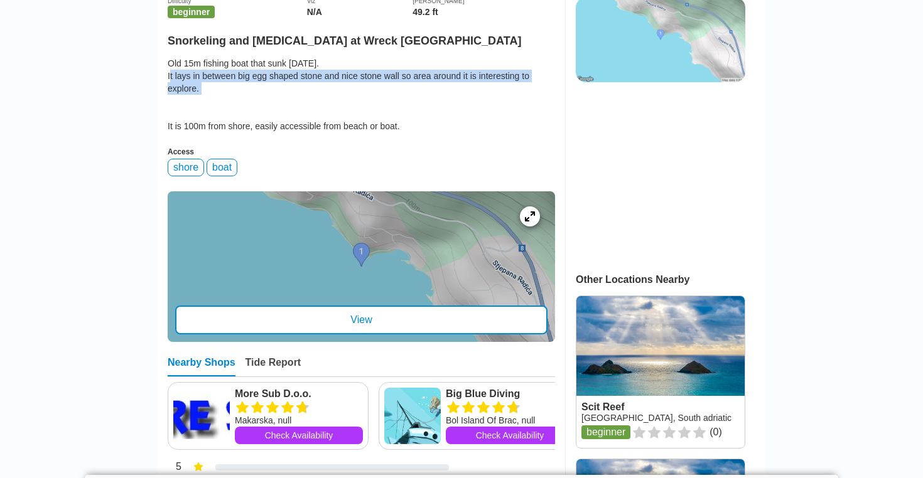
drag, startPoint x: 168, startPoint y: 79, endPoint x: 223, endPoint y: 90, distance: 56.3
click at [223, 90] on div "Old 15m fishing boat that sunk [DATE]. It lays in between big egg shaped stone …" at bounding box center [361, 94] width 387 height 75
drag, startPoint x: 223, startPoint y: 90, endPoint x: 166, endPoint y: 77, distance: 58.6
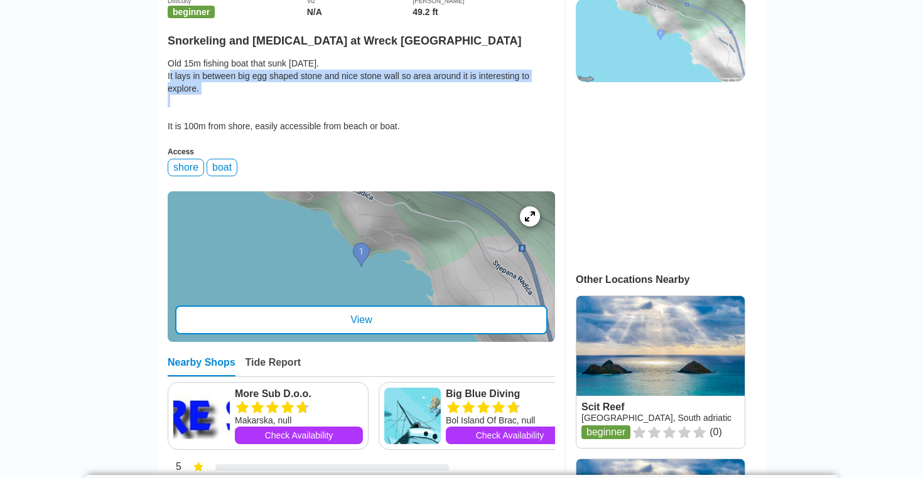
drag, startPoint x: 166, startPoint y: 77, endPoint x: 200, endPoint y: 90, distance: 36.6
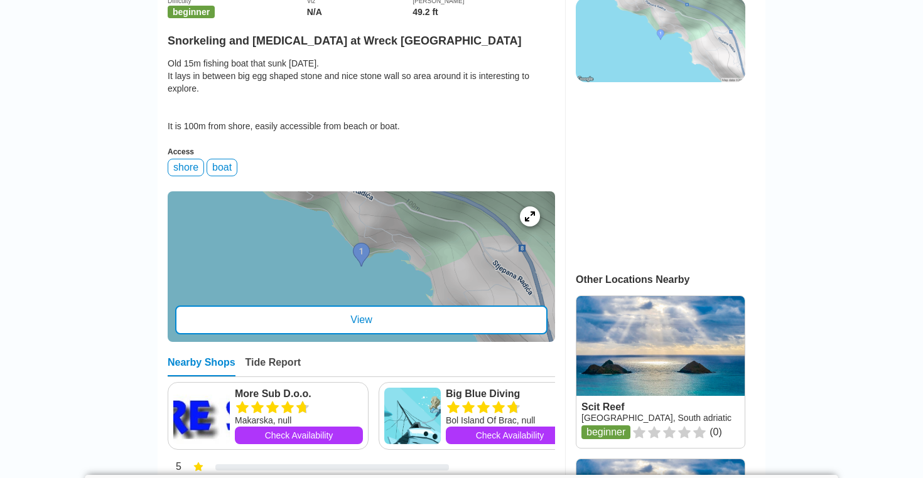
click at [217, 90] on div "Old 15m fishing boat that sunk [DATE]. It lays in between big egg shaped stone …" at bounding box center [361, 94] width 387 height 75
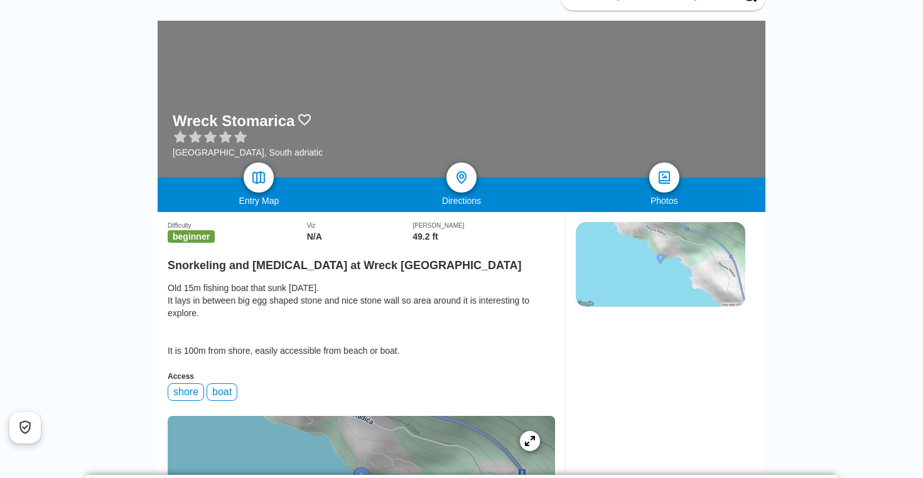
scroll to position [121, 0]
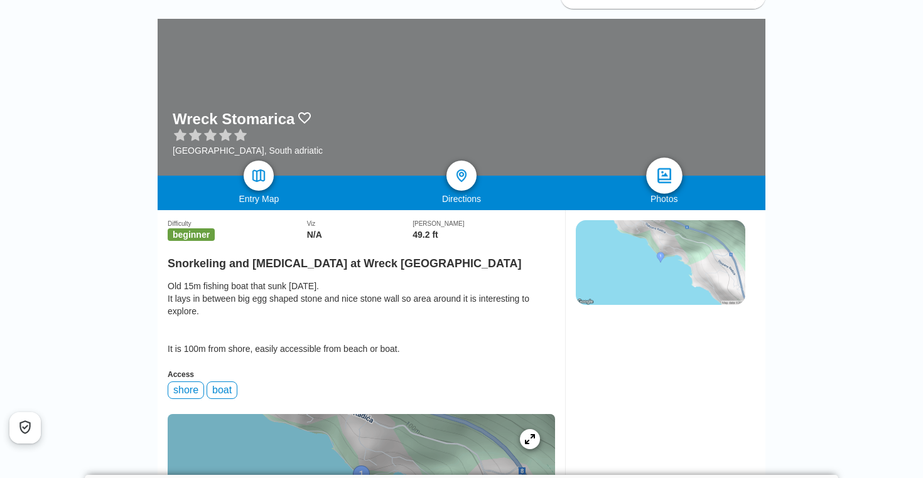
click at [654, 178] on link at bounding box center [664, 176] width 36 height 36
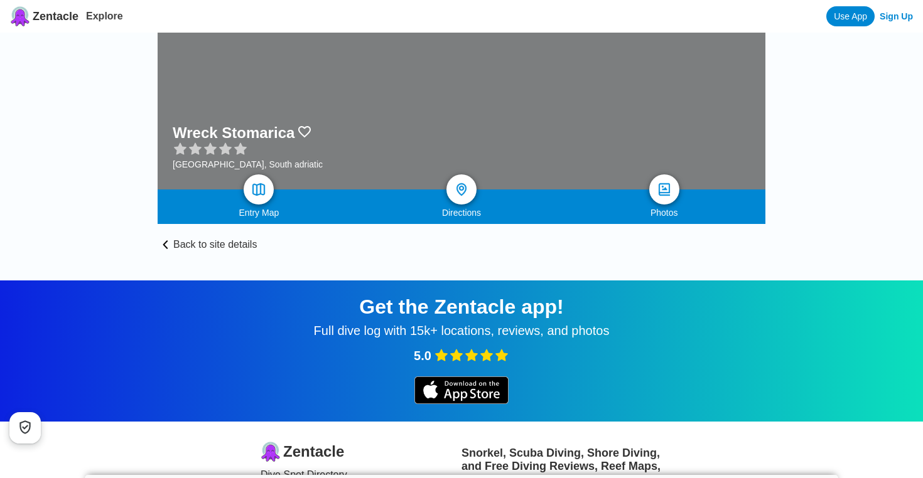
click at [196, 246] on link "Back to site details" at bounding box center [462, 237] width 608 height 26
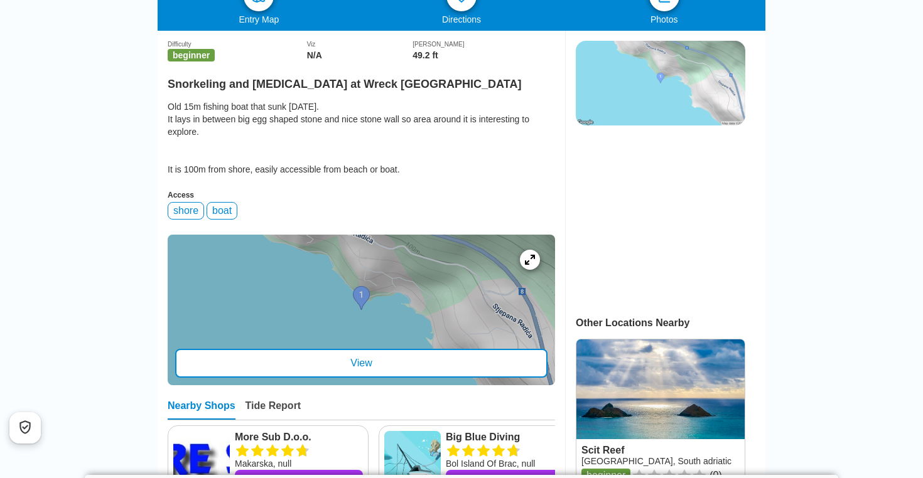
scroll to position [304, 0]
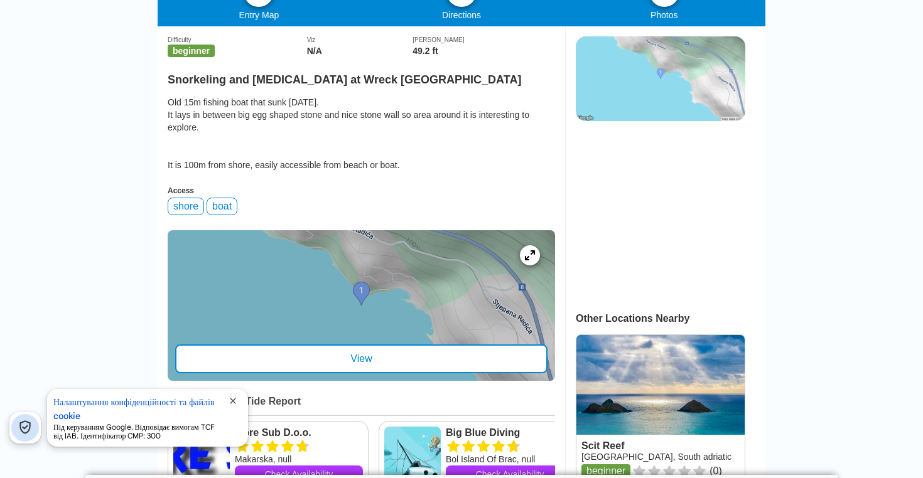
click at [229, 400] on span "close" at bounding box center [233, 401] width 10 height 10
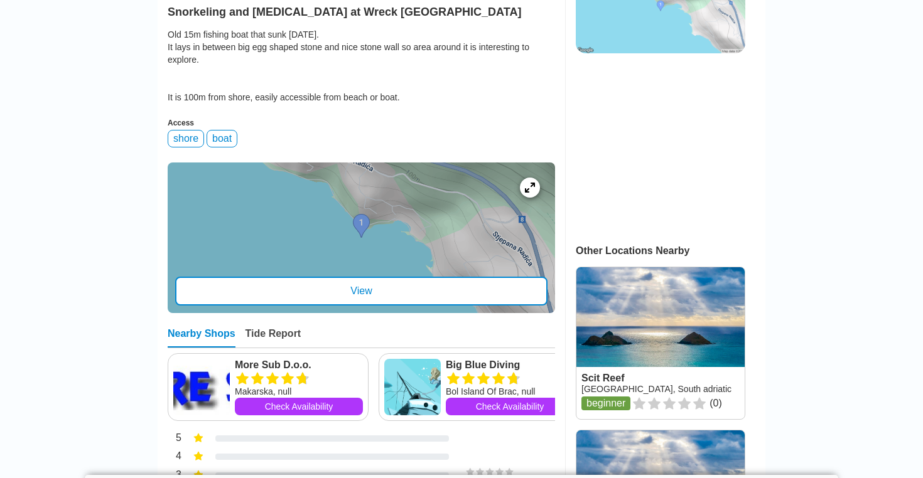
scroll to position [408, 0]
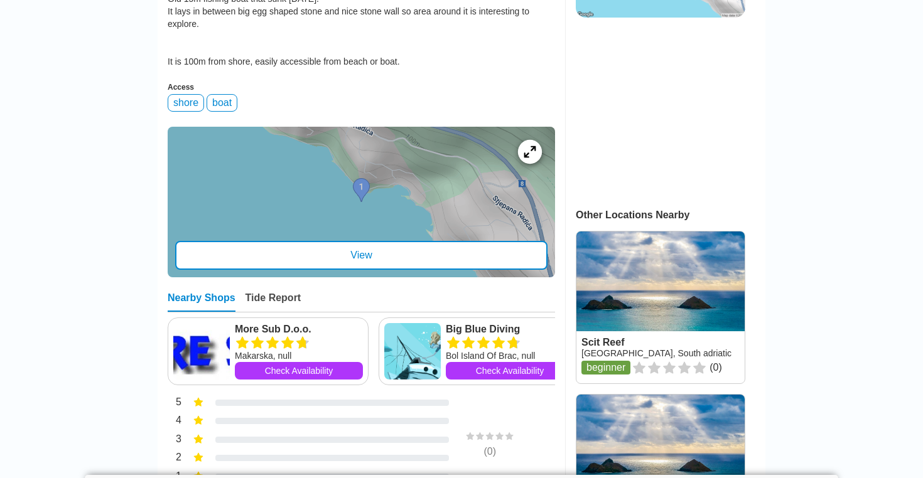
click at [525, 158] on icon at bounding box center [530, 152] width 12 height 12
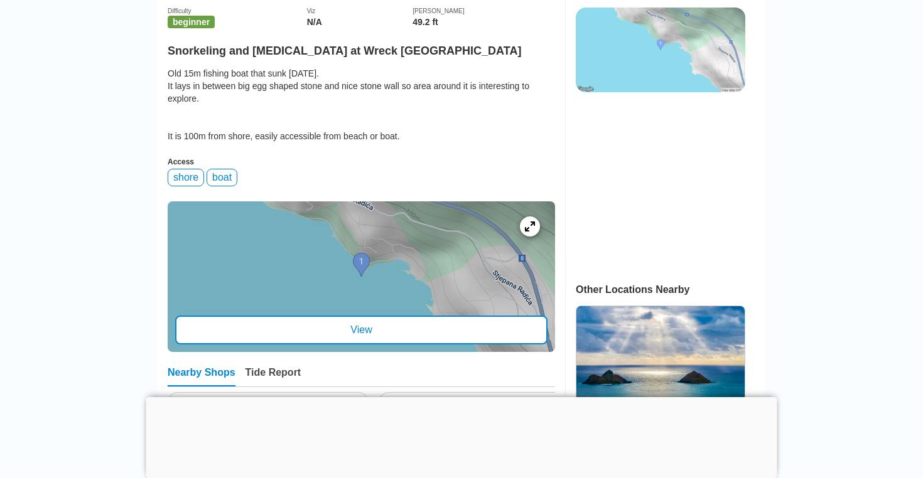
scroll to position [336, 0]
